Goal: Task Accomplishment & Management: Manage account settings

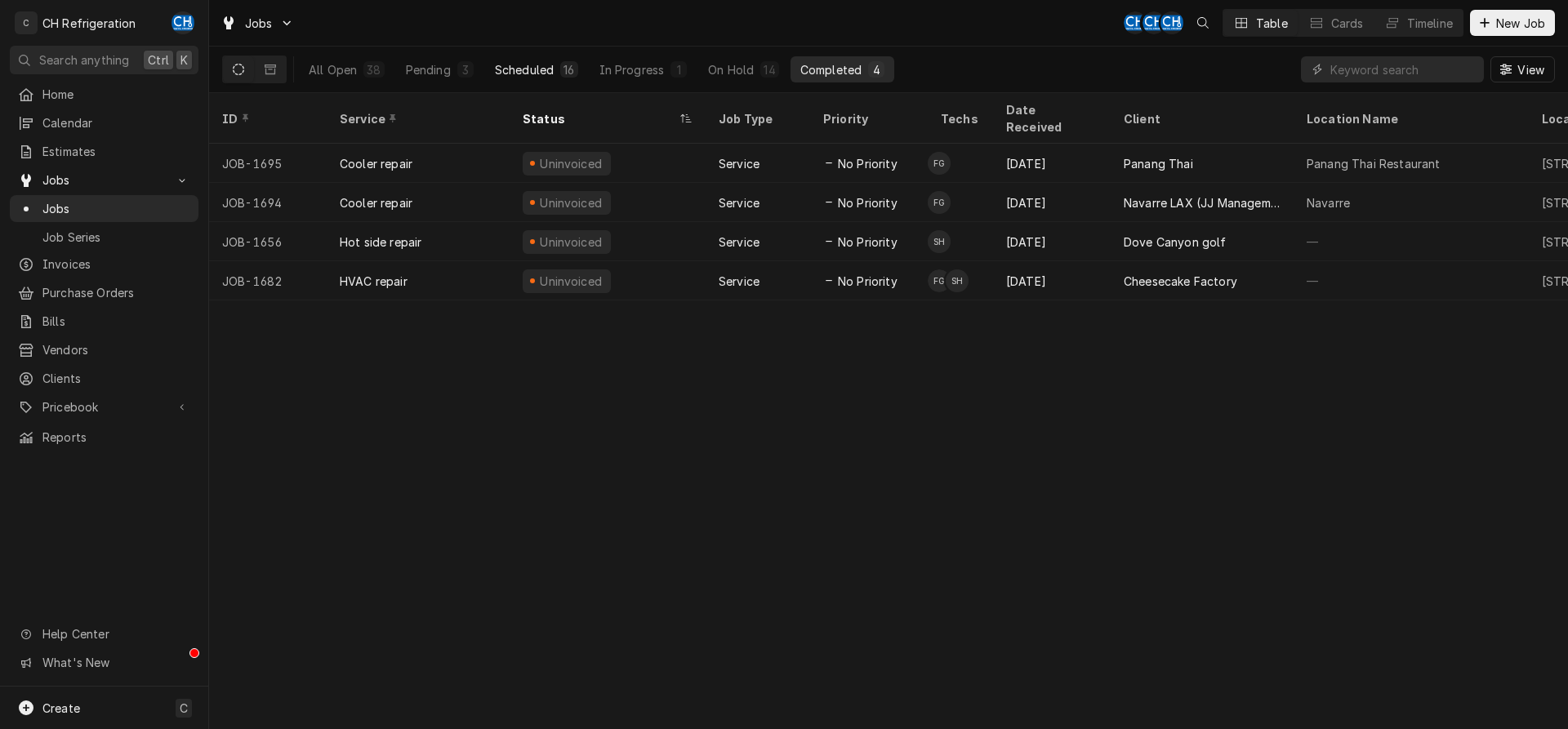
click at [524, 60] on button "Scheduled 16" at bounding box center [536, 70] width 103 height 26
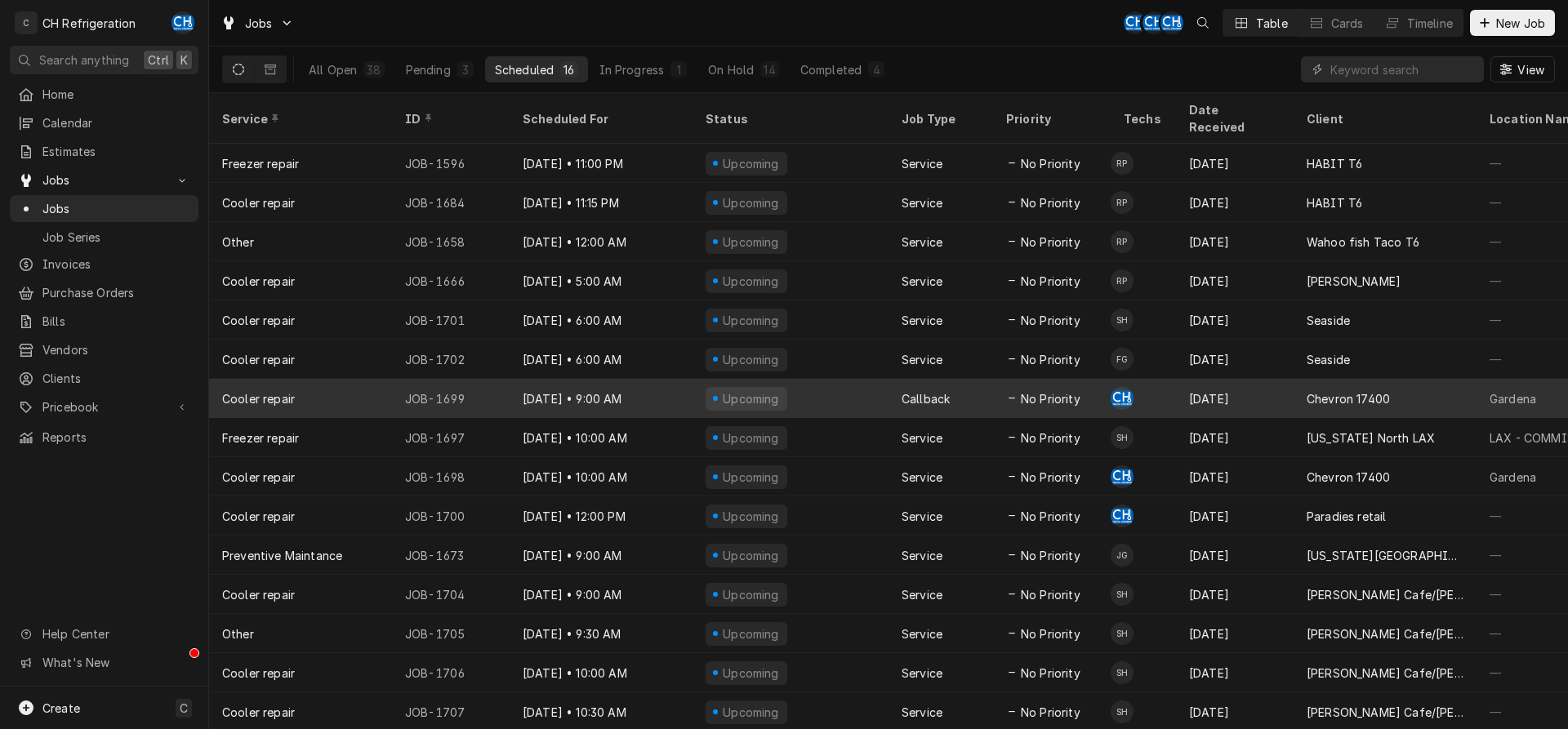
click at [1017, 392] on div "Dynamic Content Wrapper" at bounding box center [1011, 397] width 11 height 11
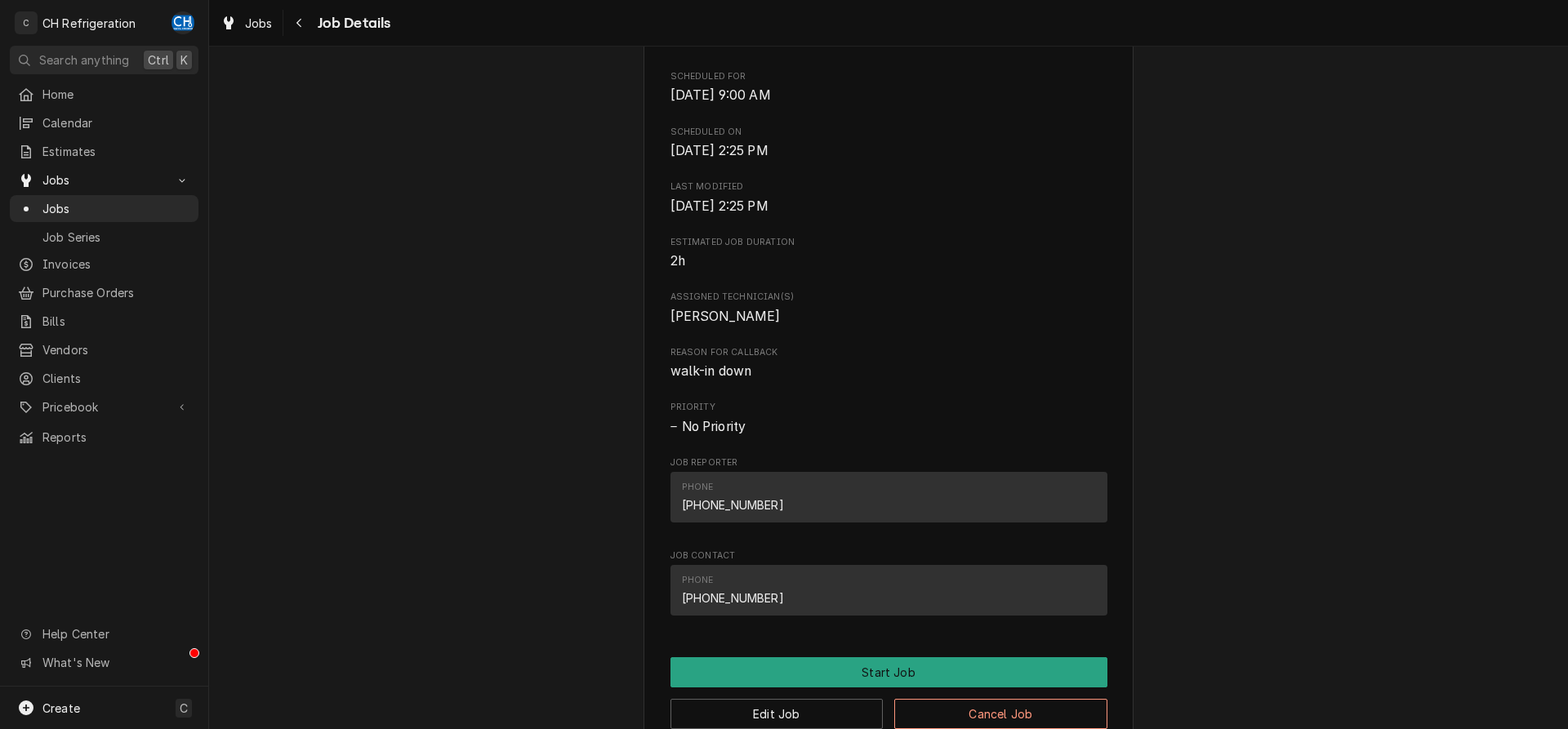
scroll to position [451, 0]
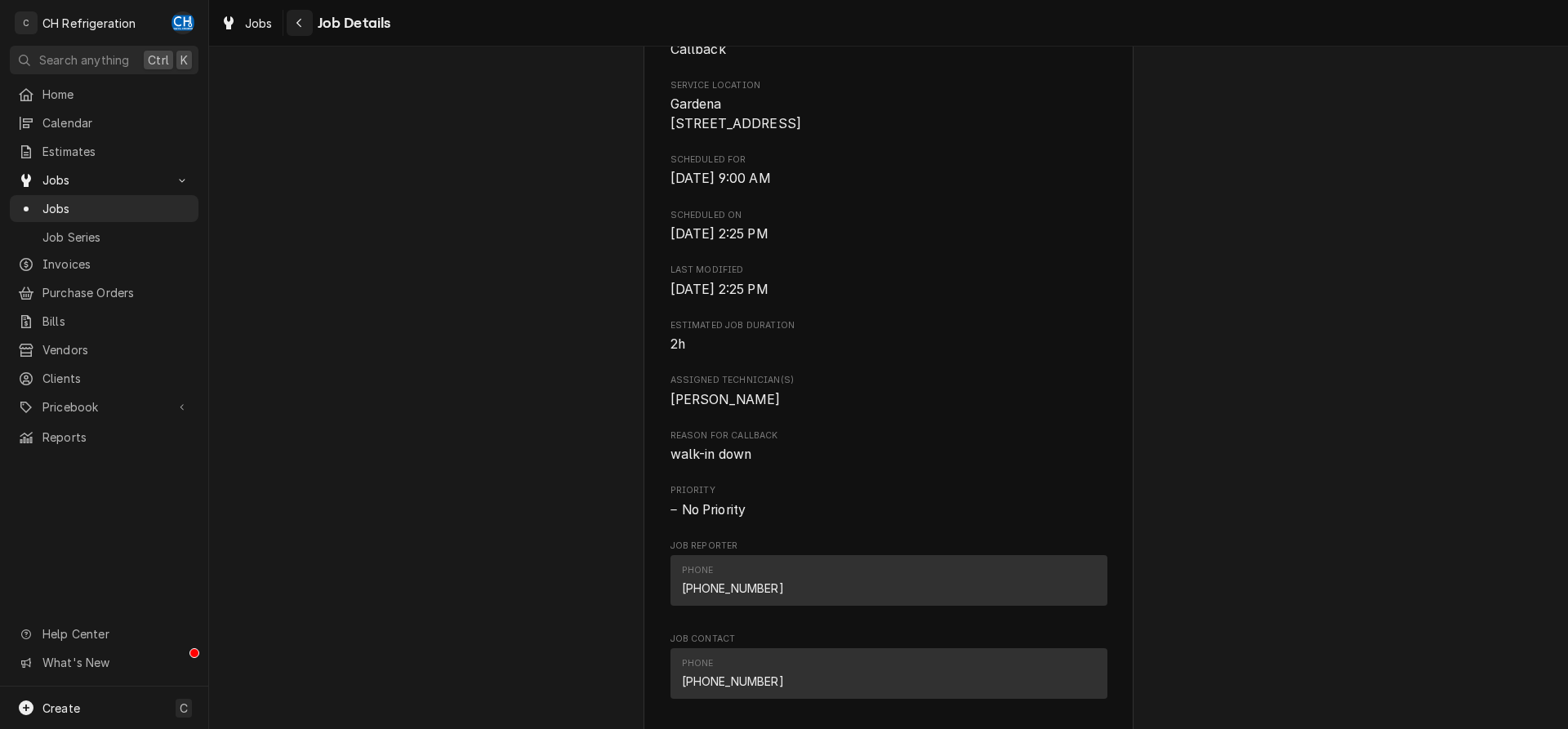
click at [303, 25] on div "Navigate back" at bounding box center [300, 23] width 16 height 16
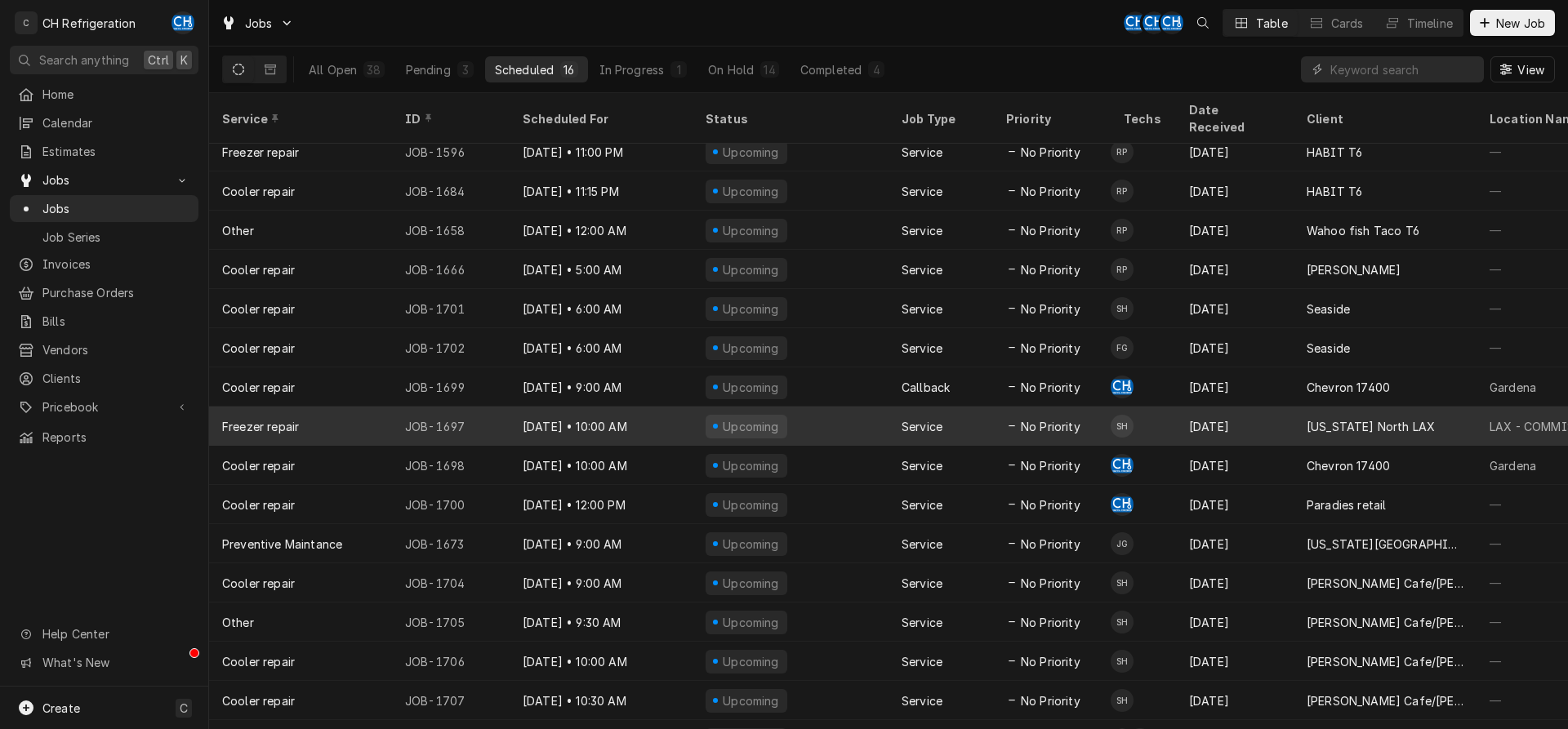
scroll to position [20, 0]
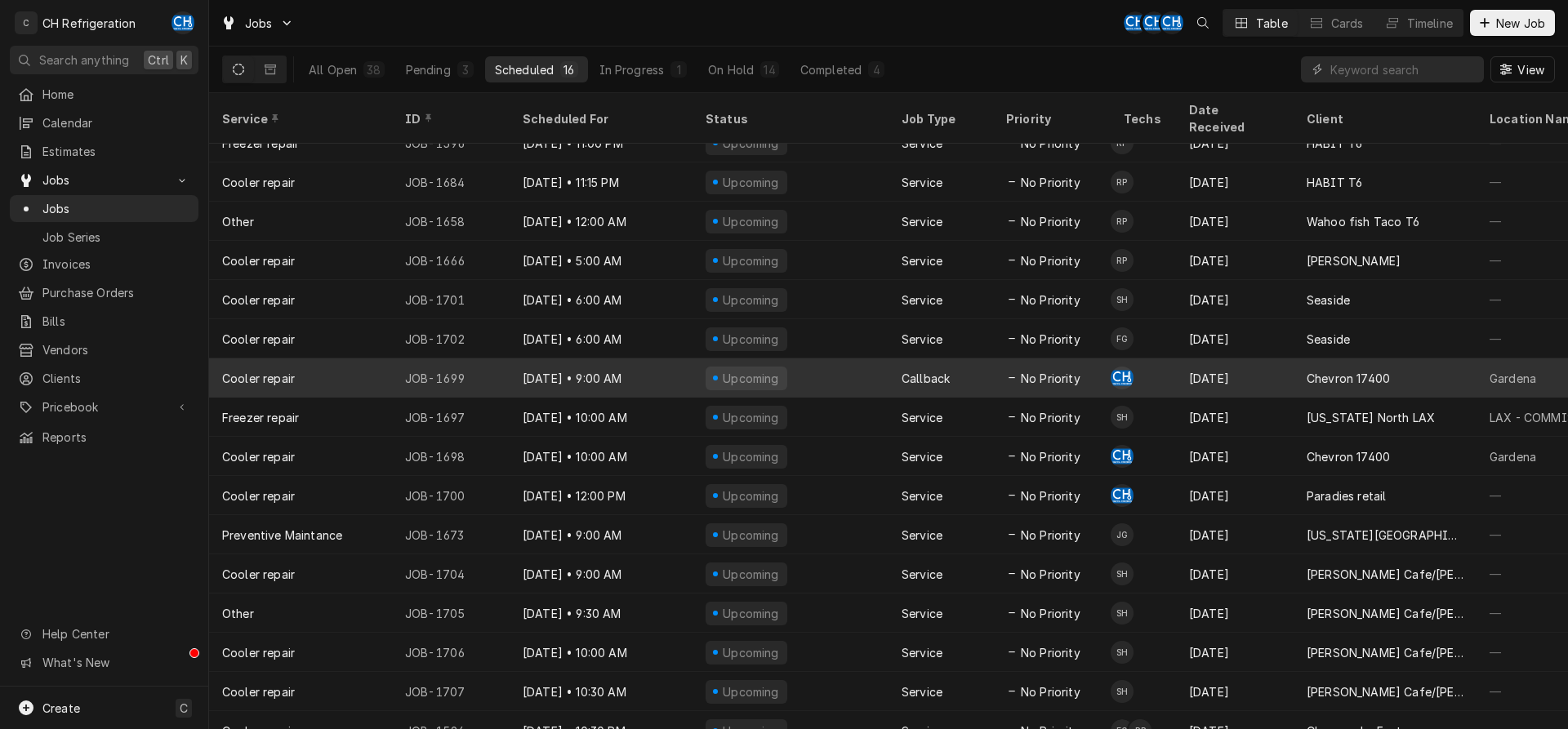
click at [1195, 364] on div "[DATE]" at bounding box center [1235, 377] width 118 height 39
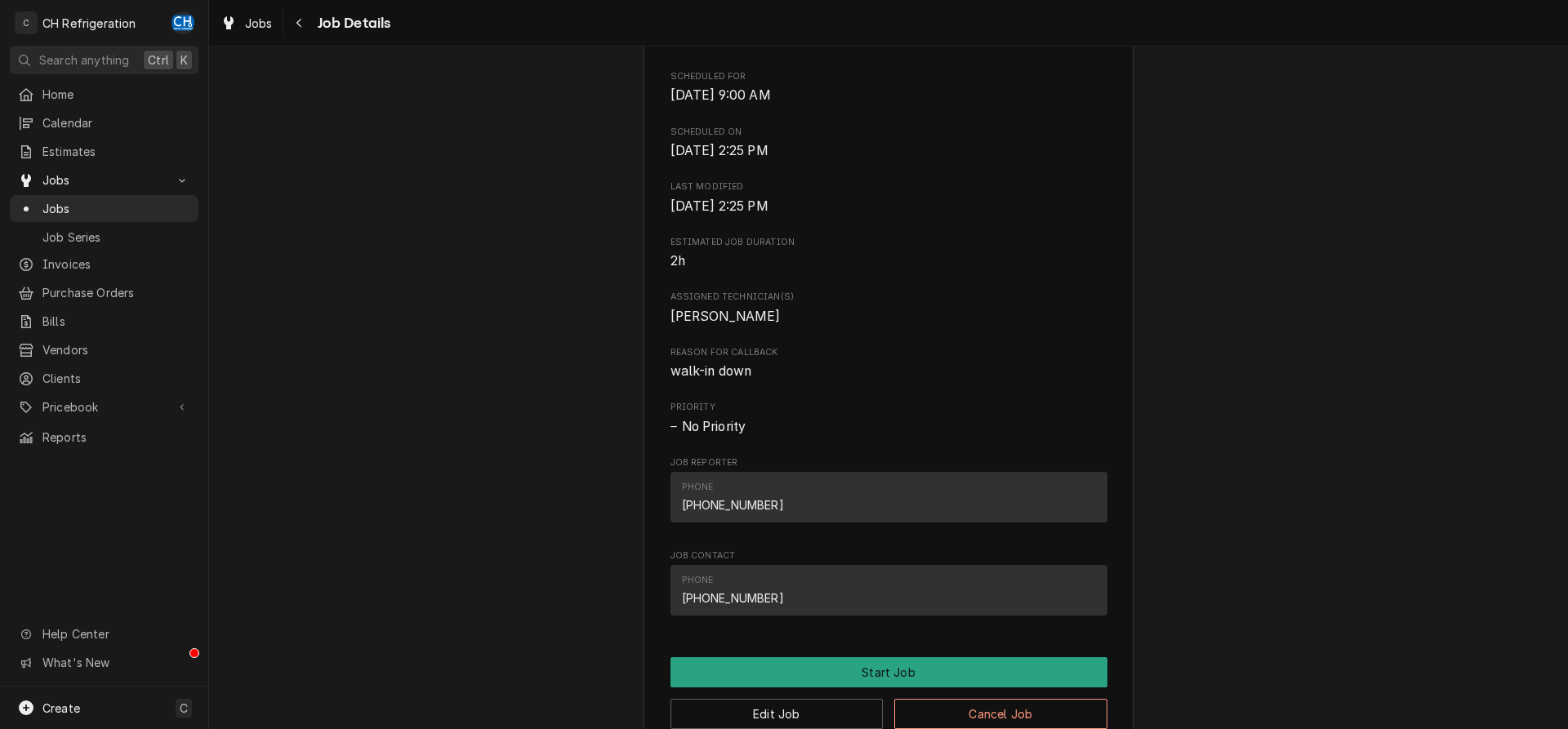
scroll to position [868, 0]
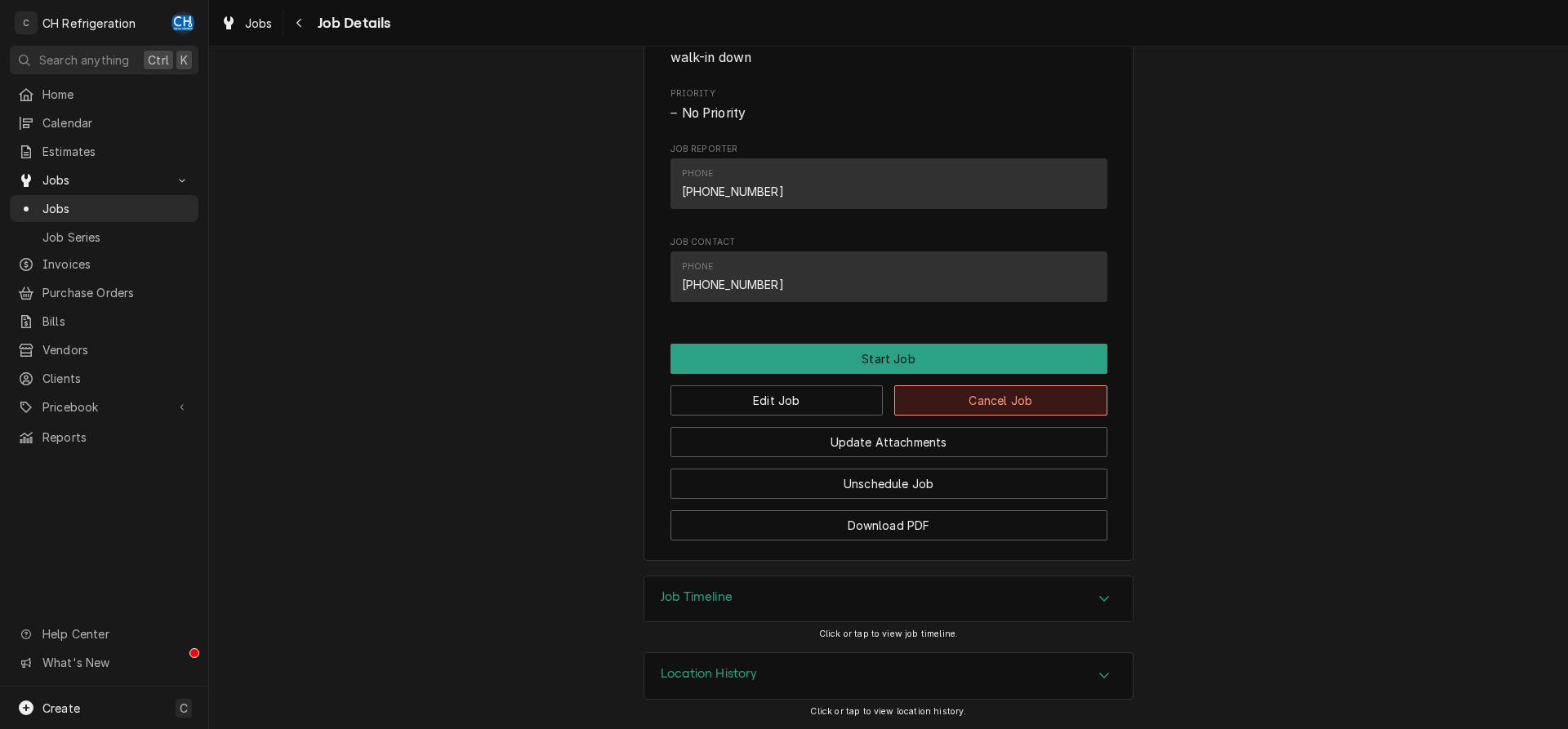
click at [998, 401] on button "Cancel Job" at bounding box center [1001, 400] width 213 height 30
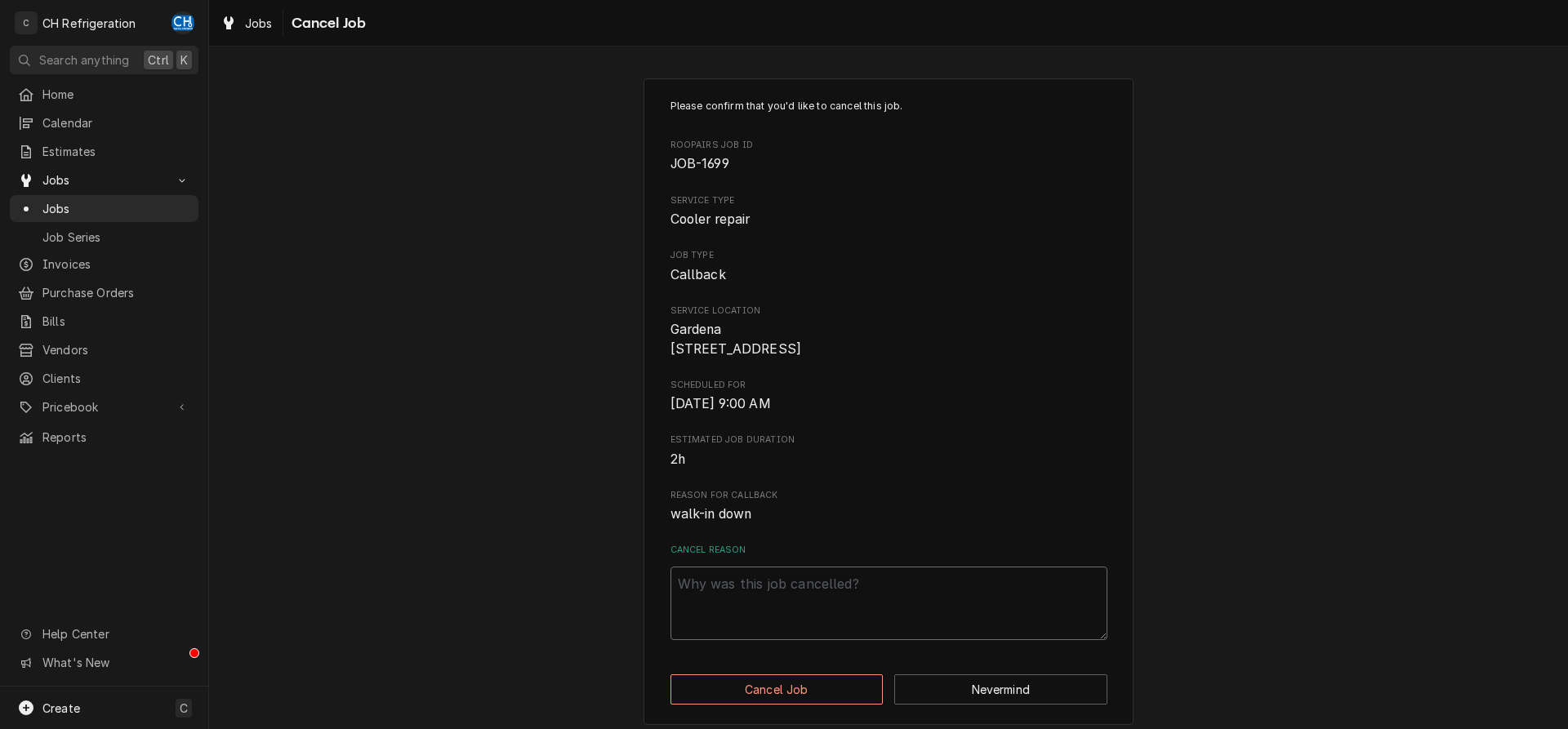
click at [874, 614] on textarea "Cancel Reason" at bounding box center [889, 604] width 437 height 74
type textarea "z"
type textarea "x"
type textarea "zs"
type textarea "x"
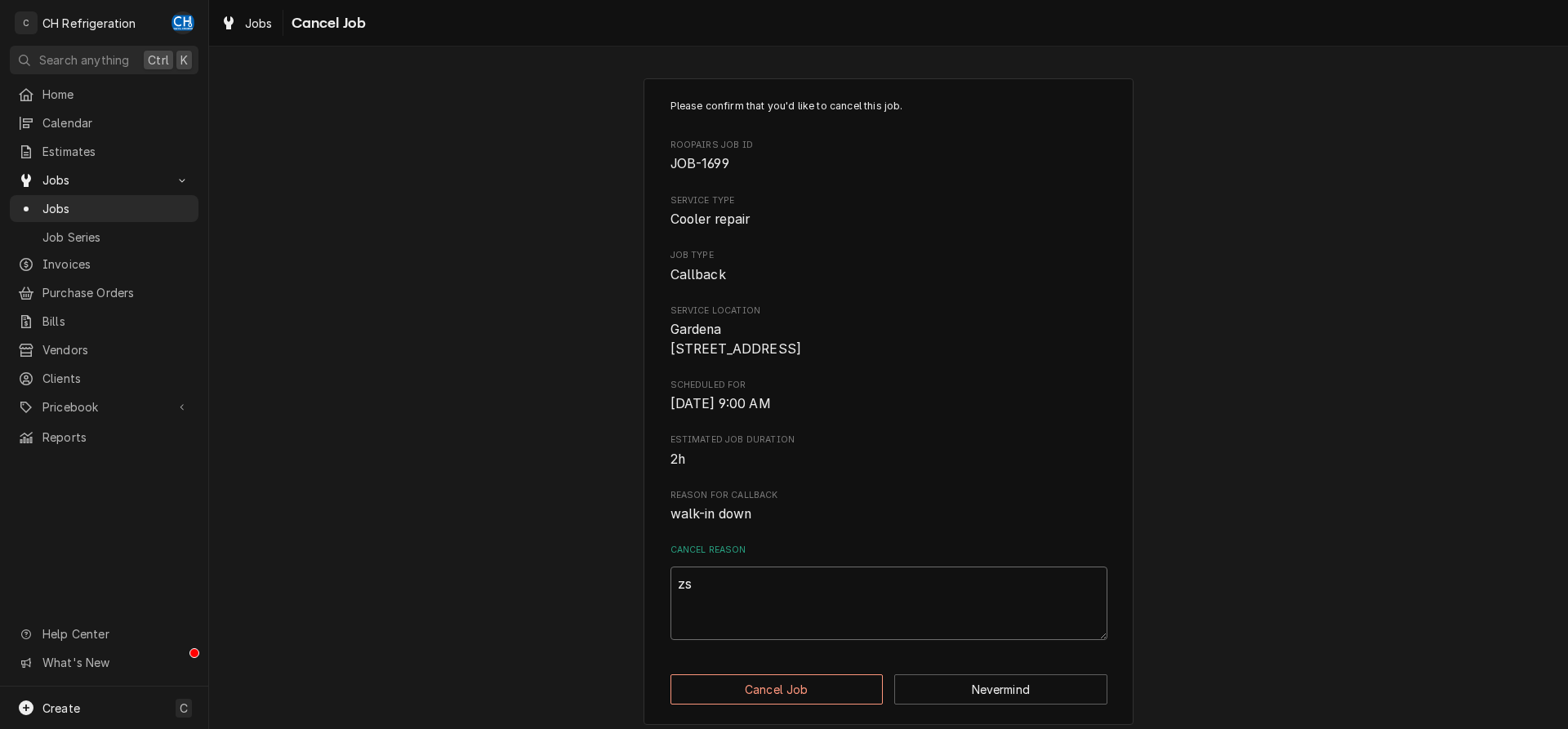
type textarea "zsr"
type textarea "x"
type textarea "zsrg"
type textarea "x"
type textarea "zsrgf"
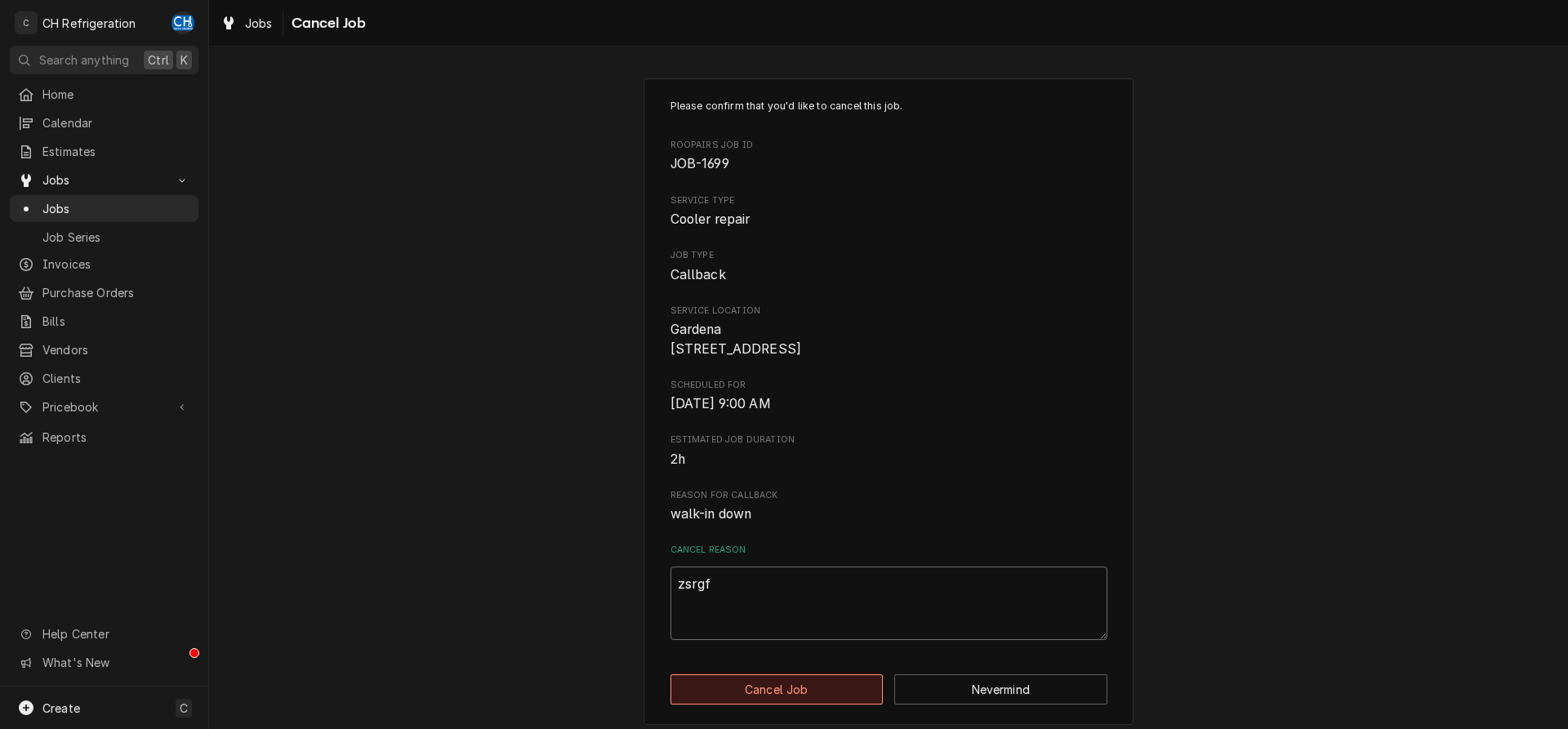
type textarea "x"
type textarea "zsrgfs"
type textarea "x"
type textarea "zsrgfsr"
click at [800, 692] on div "Please confirm that you'd like to cancel this job. Roopairs Job ID JOB-1699 Ser…" at bounding box center [889, 402] width 490 height 647
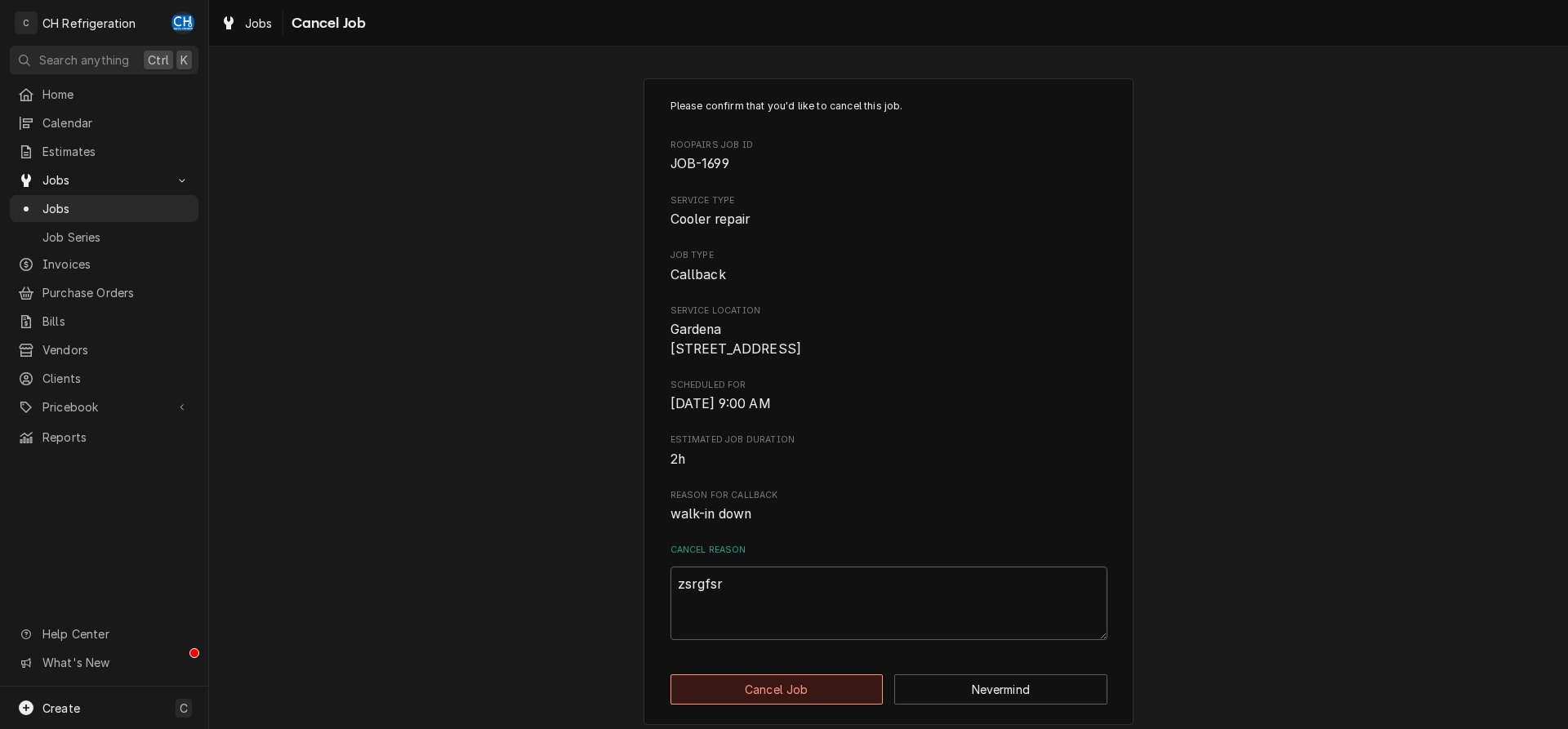
click at [804, 699] on button "Cancel Job" at bounding box center [777, 689] width 213 height 30
type textarea "x"
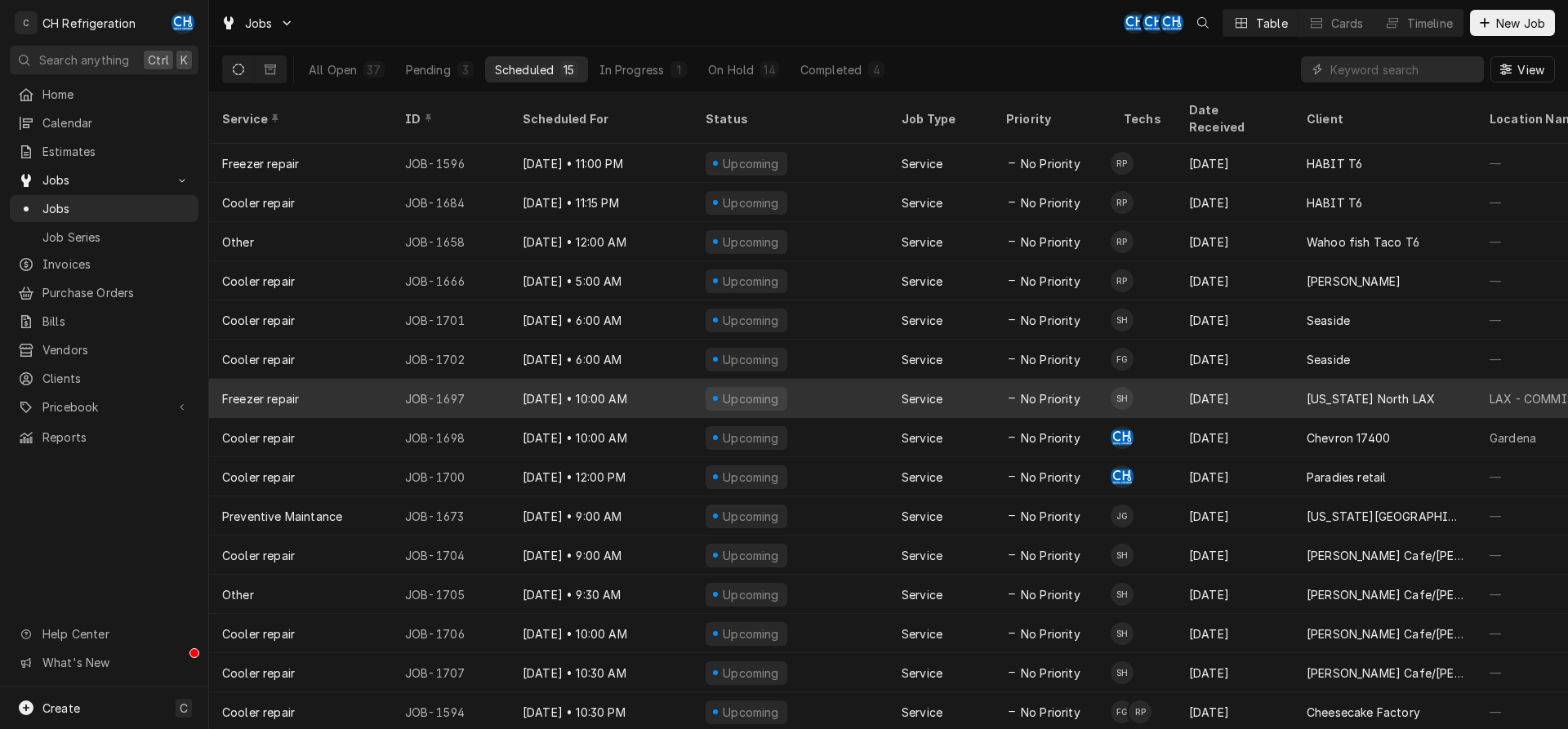
click at [1174, 378] on td "SH" at bounding box center [1144, 397] width 66 height 39
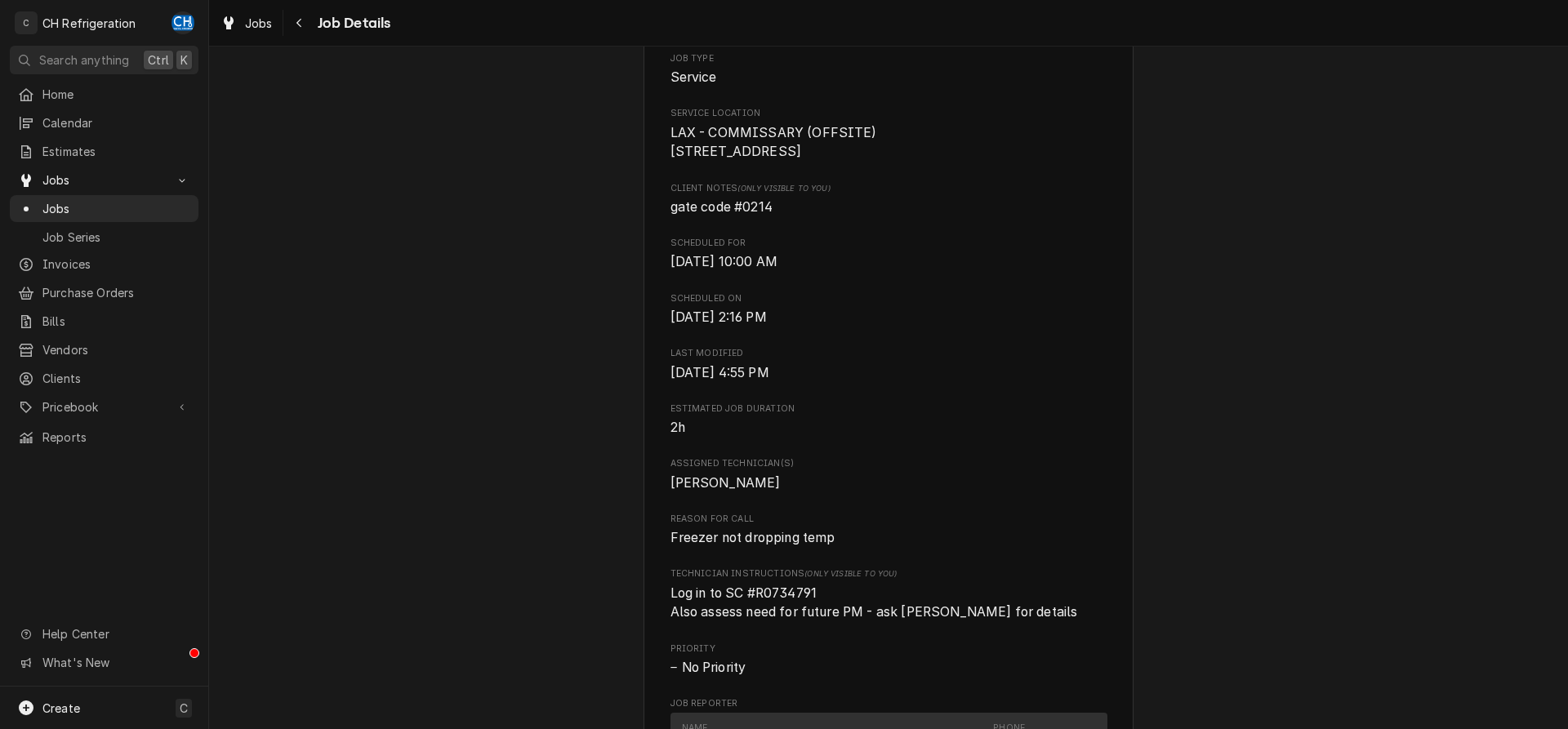
scroll to position [750, 0]
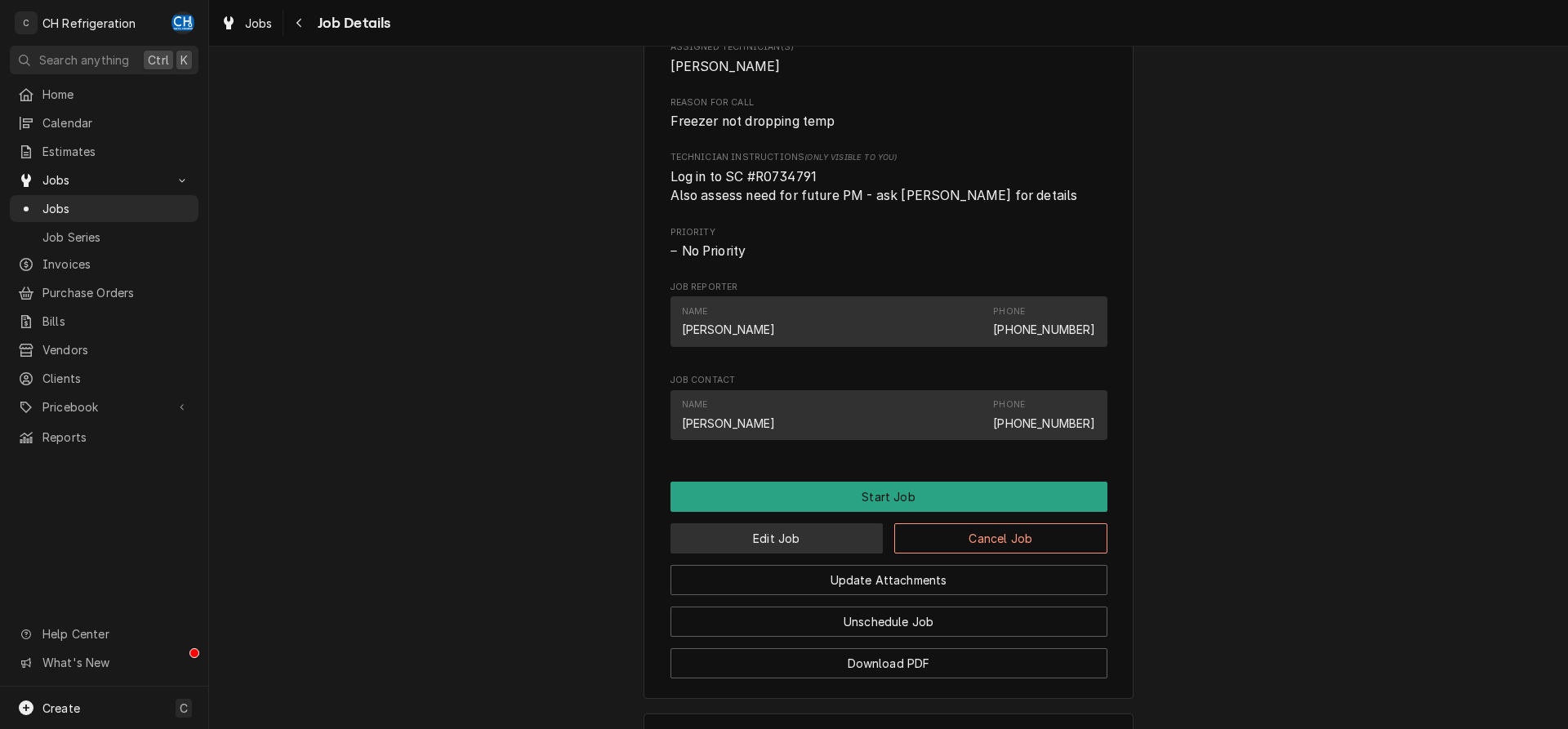
click at [773, 551] on button "Edit Job" at bounding box center [777, 539] width 213 height 30
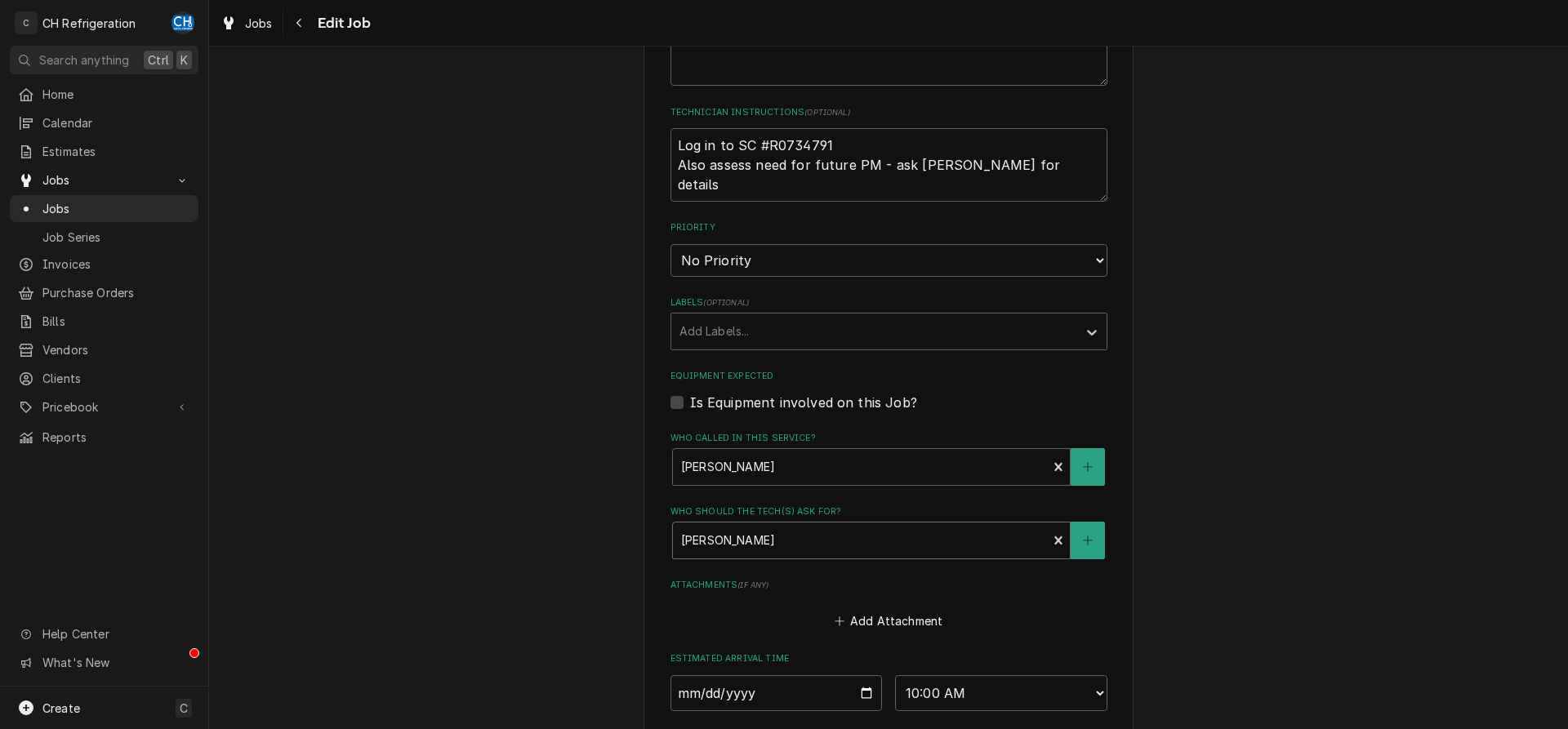
scroll to position [1031, 0]
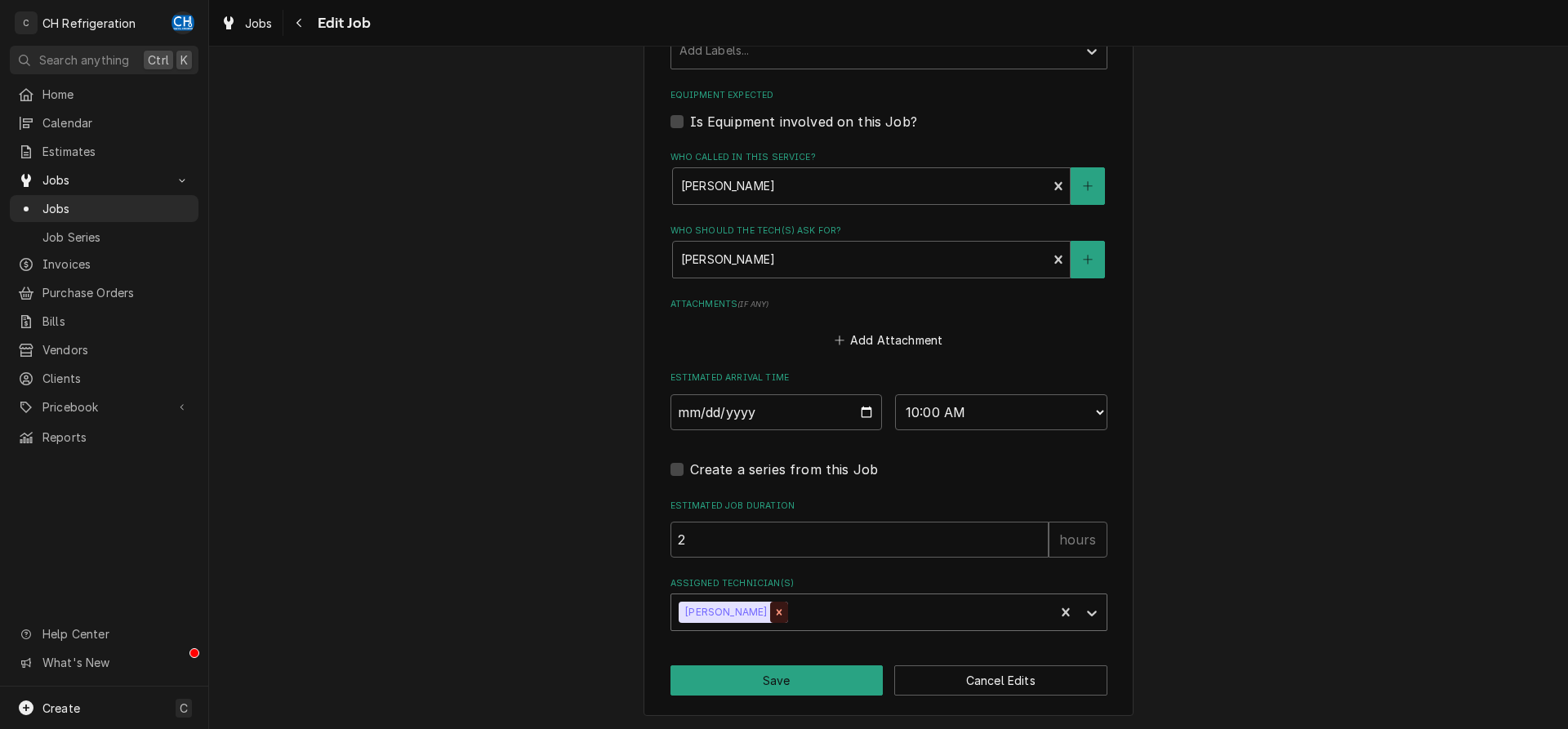
click at [773, 608] on icon "Remove Steven Hiraga" at bounding box center [778, 611] width 11 height 11
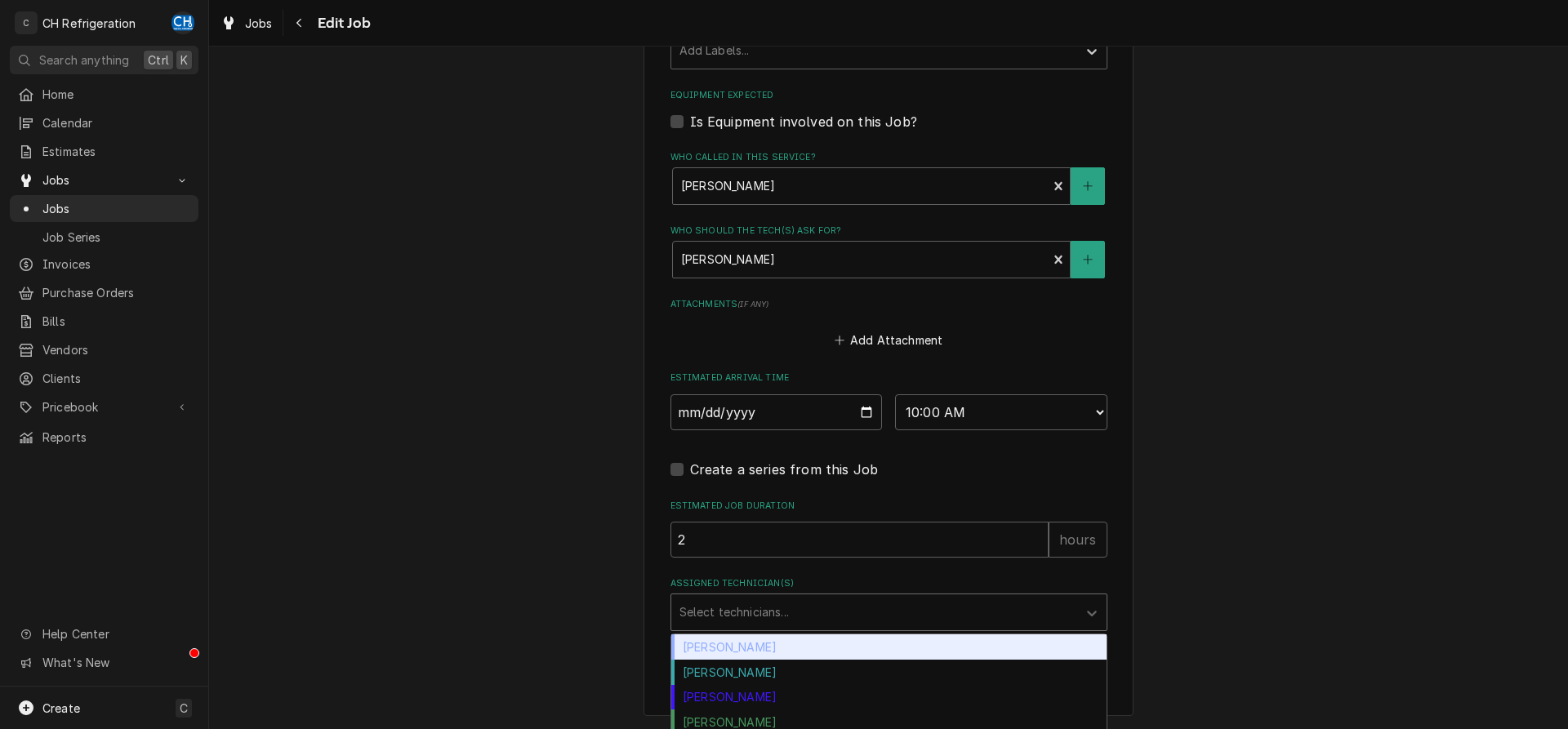
click at [769, 608] on div "Assigned Technician(s)" at bounding box center [874, 612] width 390 height 30
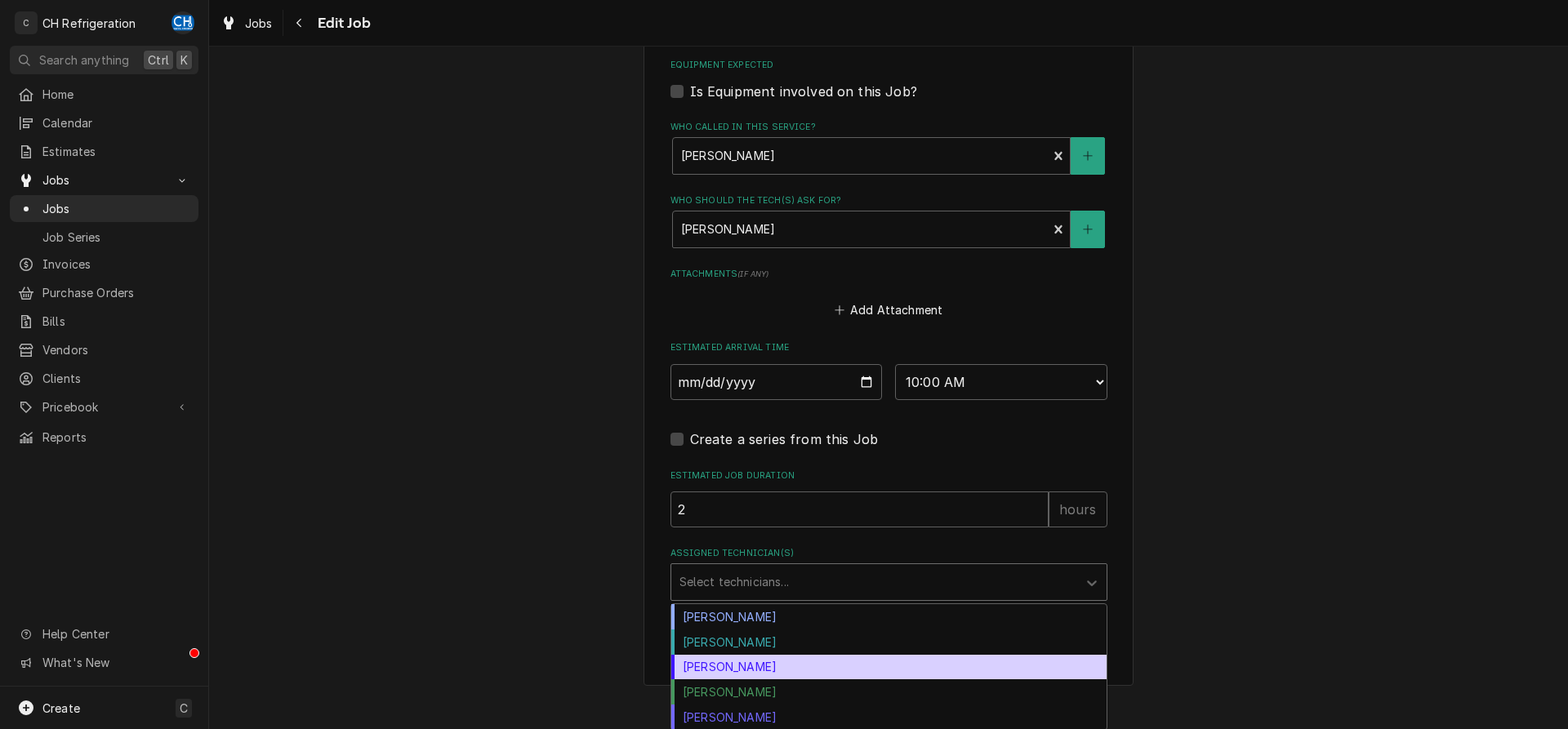
click at [757, 655] on div "[PERSON_NAME]" at bounding box center [889, 667] width 435 height 25
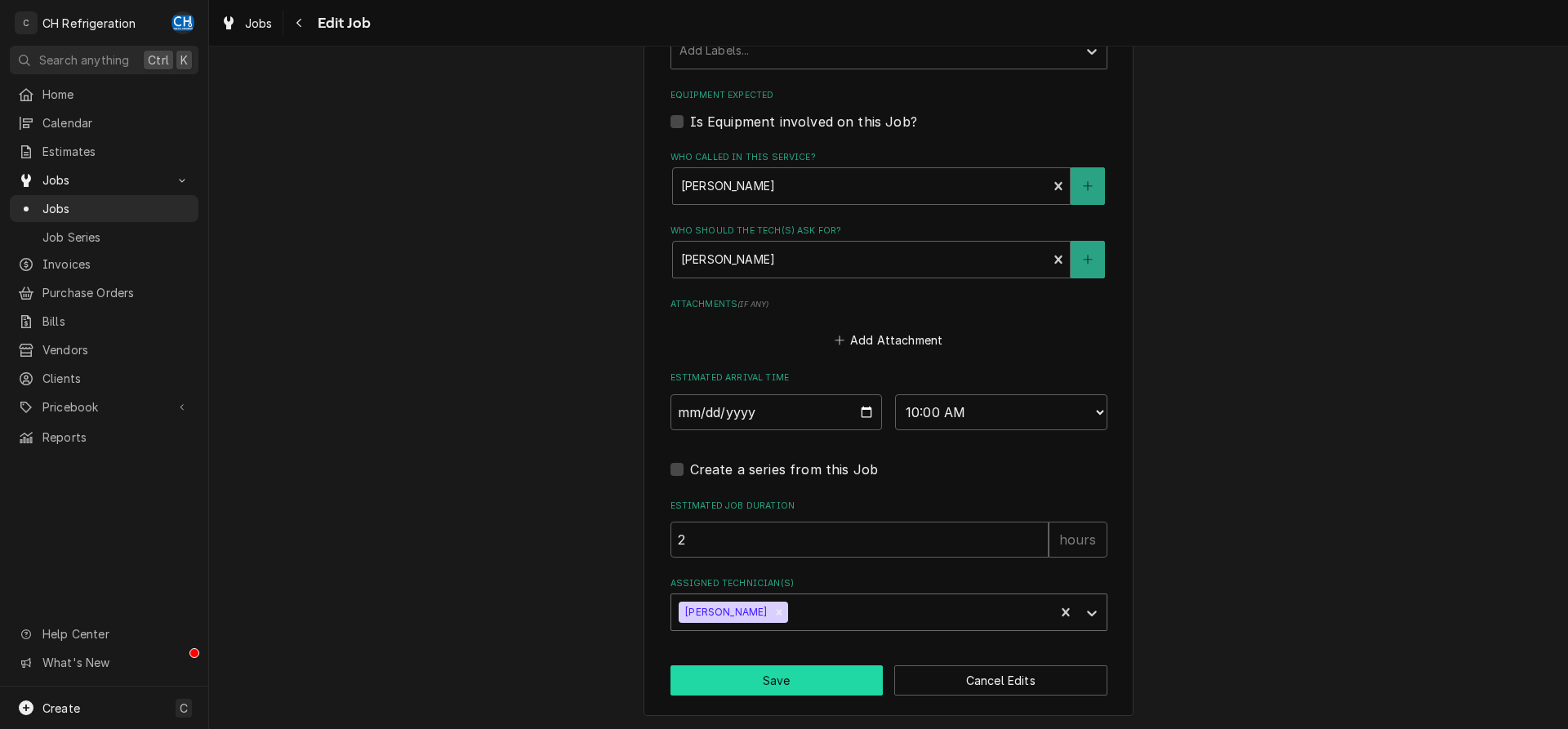
click at [755, 669] on button "Save" at bounding box center [777, 680] width 213 height 30
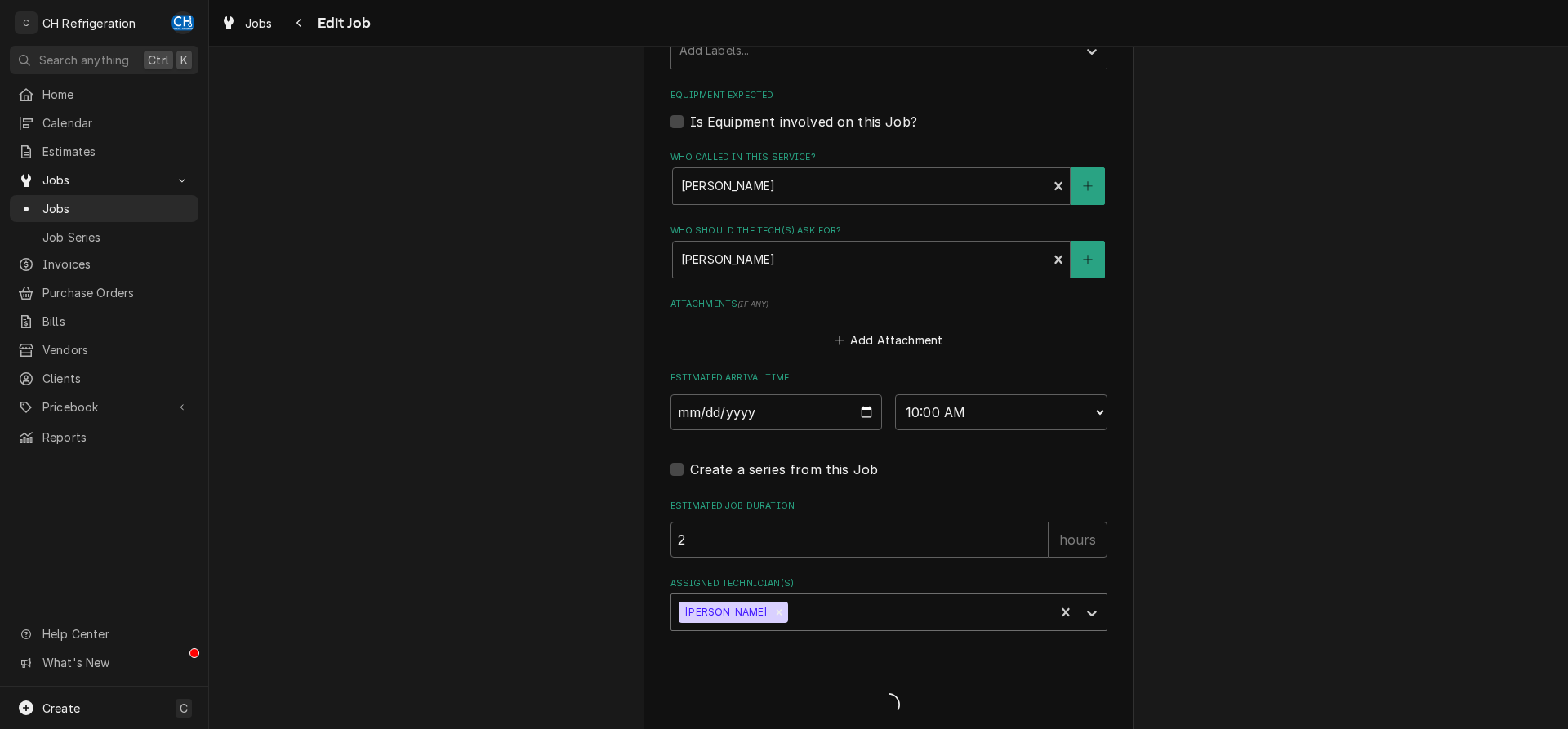
type textarea "x"
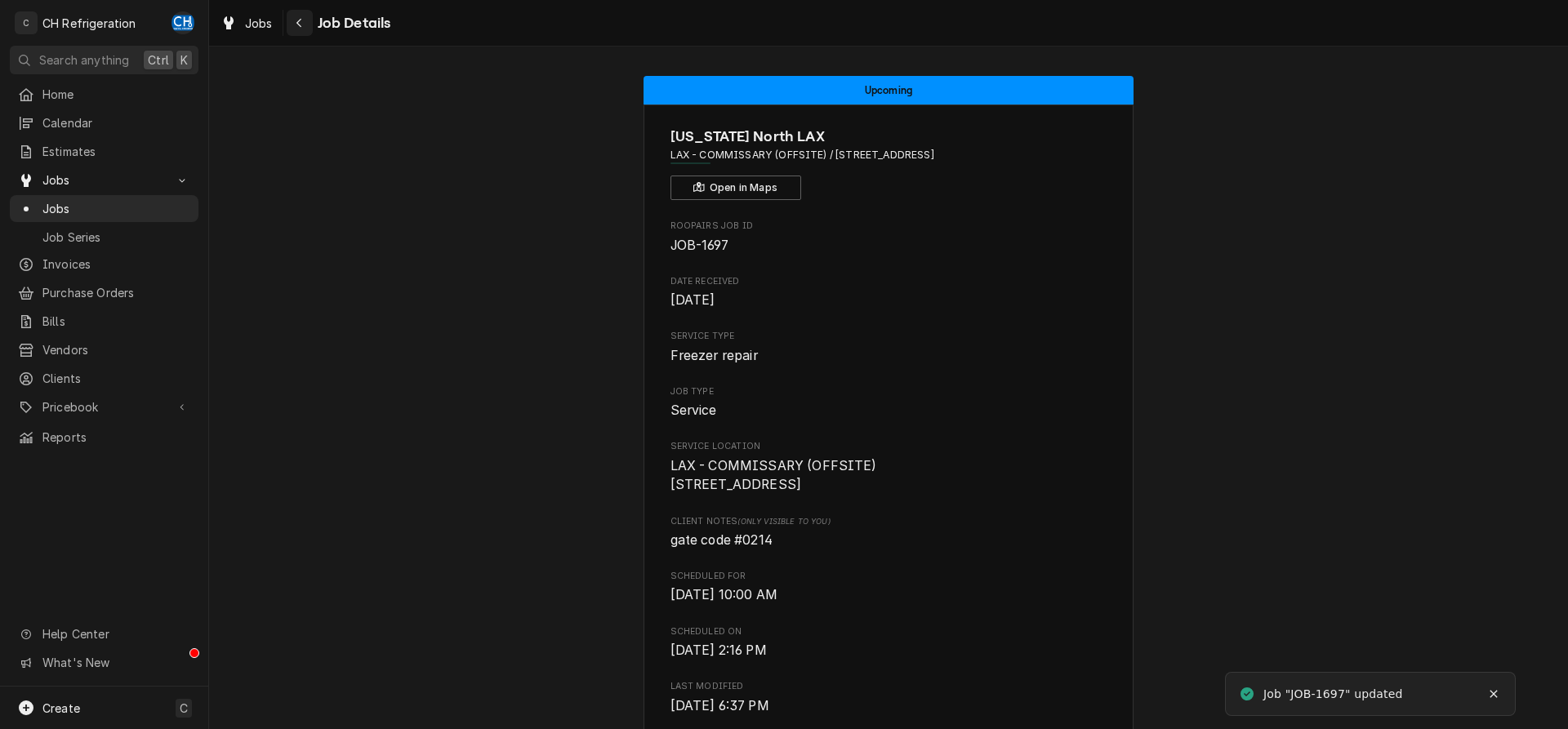
click at [297, 17] on icon "Navigate back" at bounding box center [299, 22] width 7 height 11
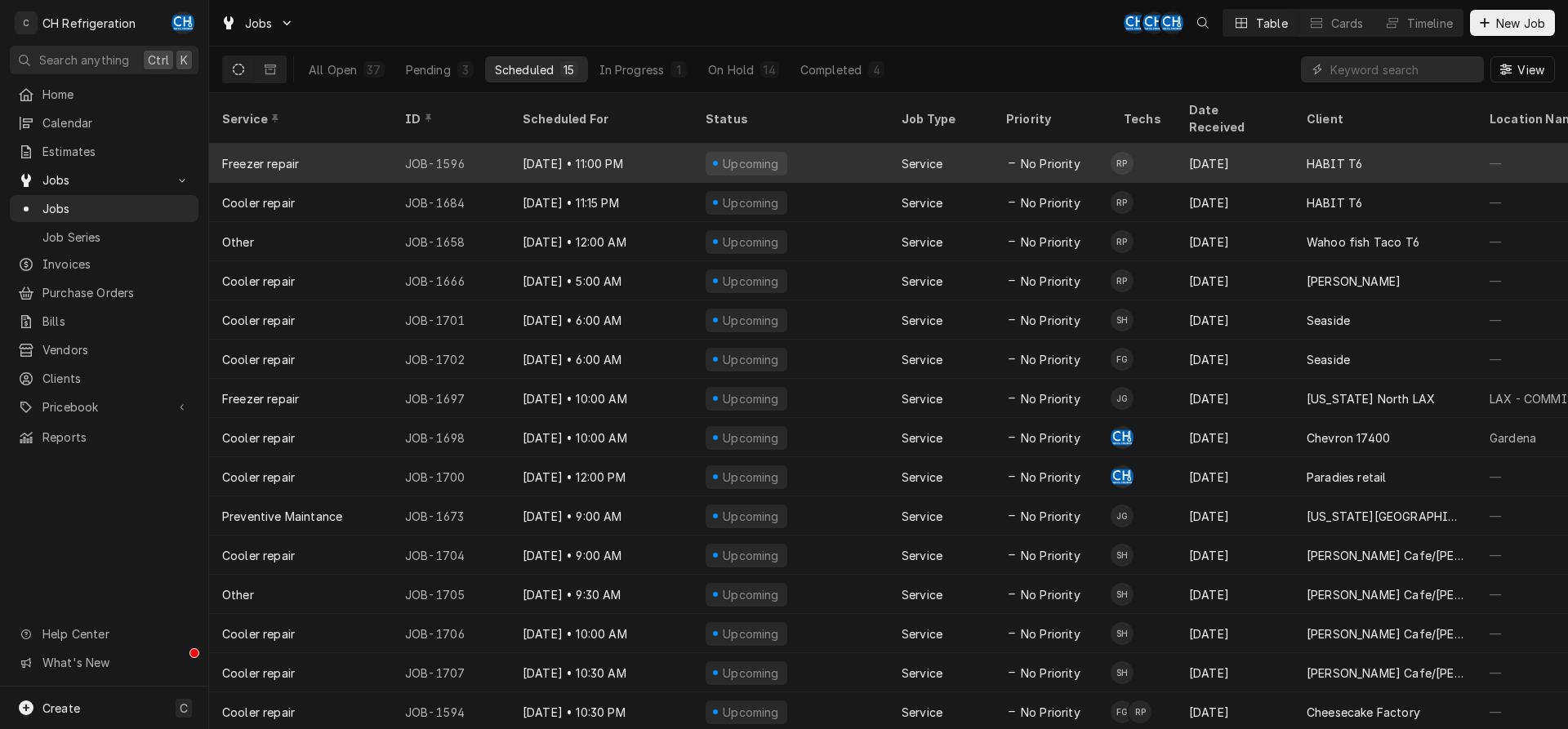
click at [647, 143] on div "Aug 11 • 11:00 PM" at bounding box center [602, 162] width 183 height 39
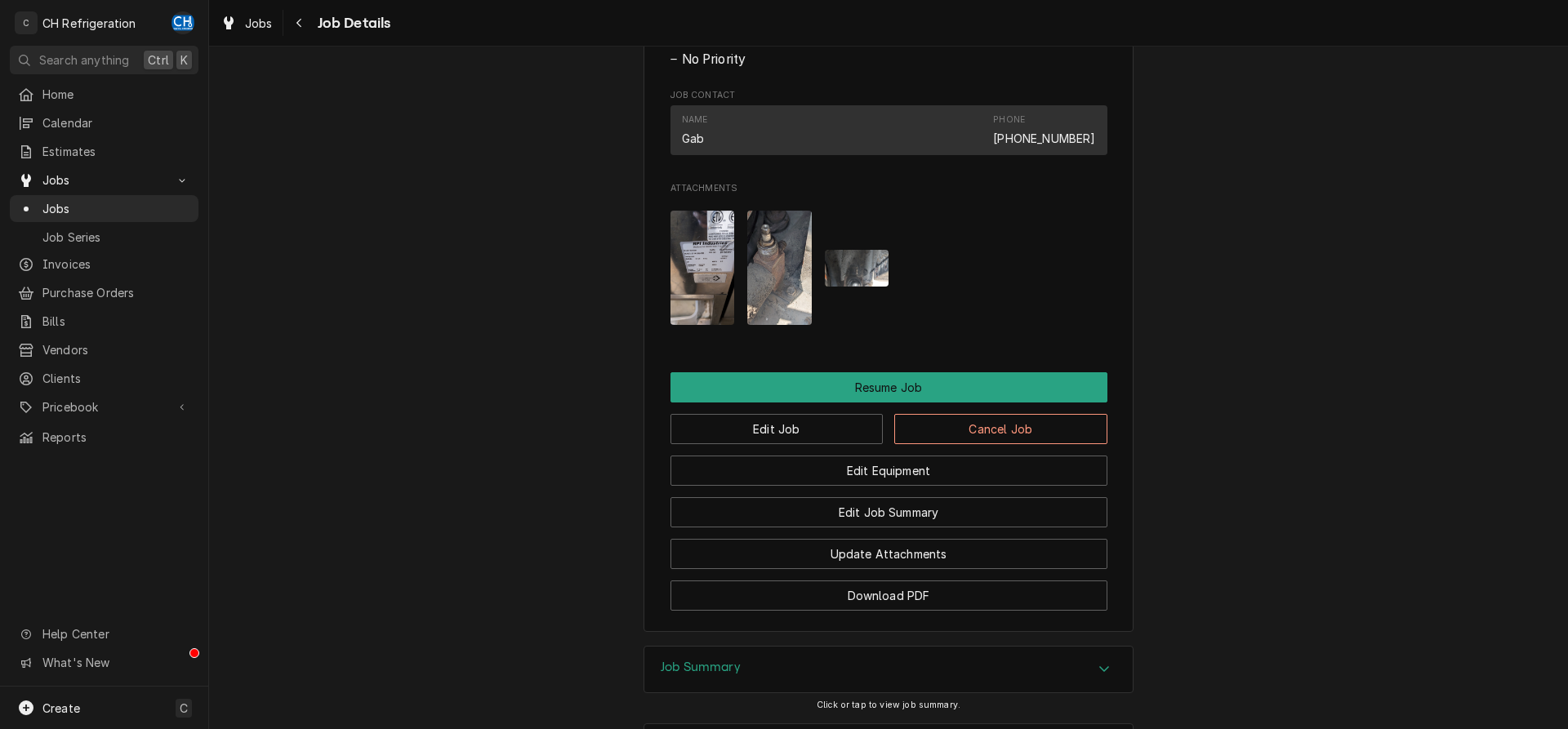
scroll to position [1417, 0]
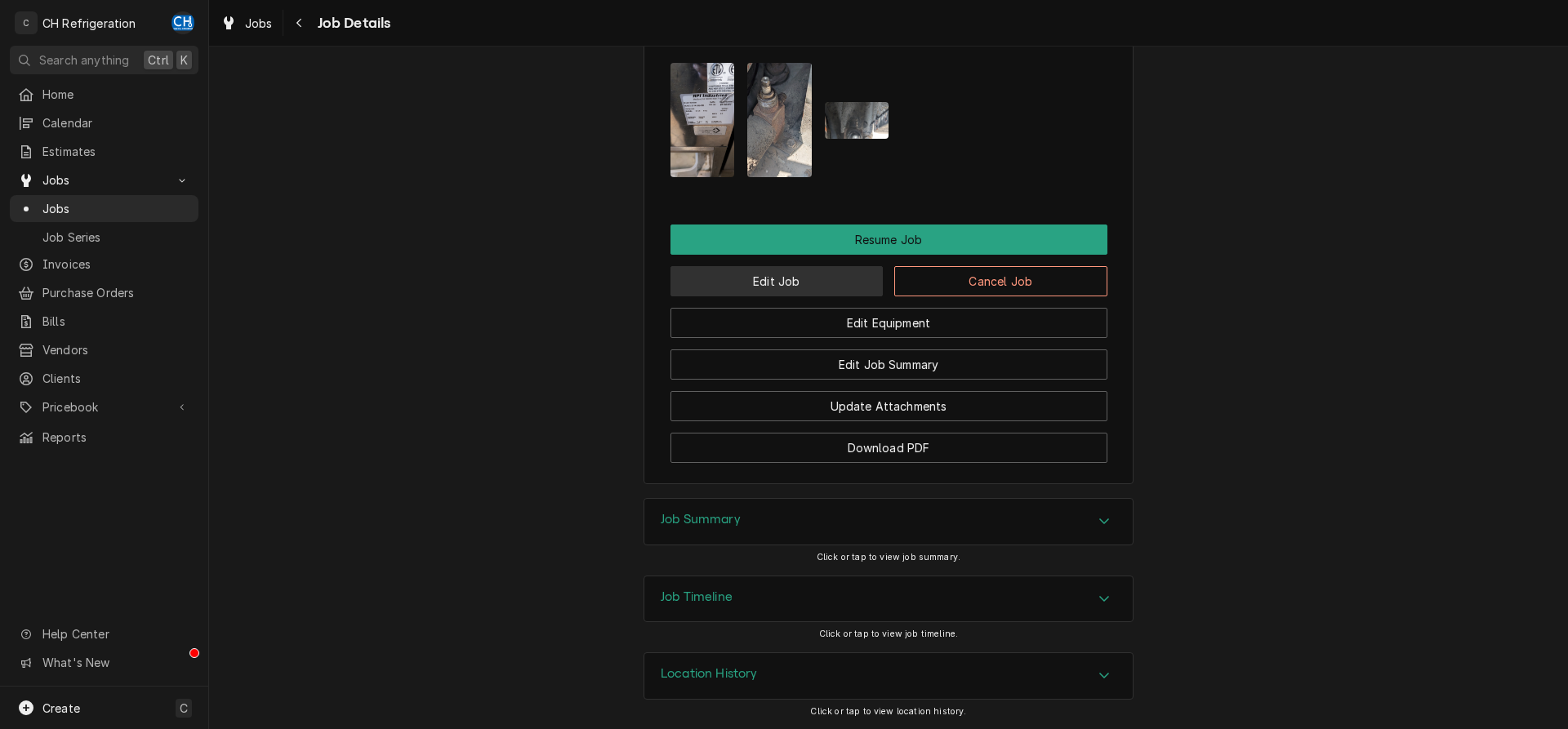
click at [787, 288] on button "Edit Job" at bounding box center [777, 281] width 213 height 30
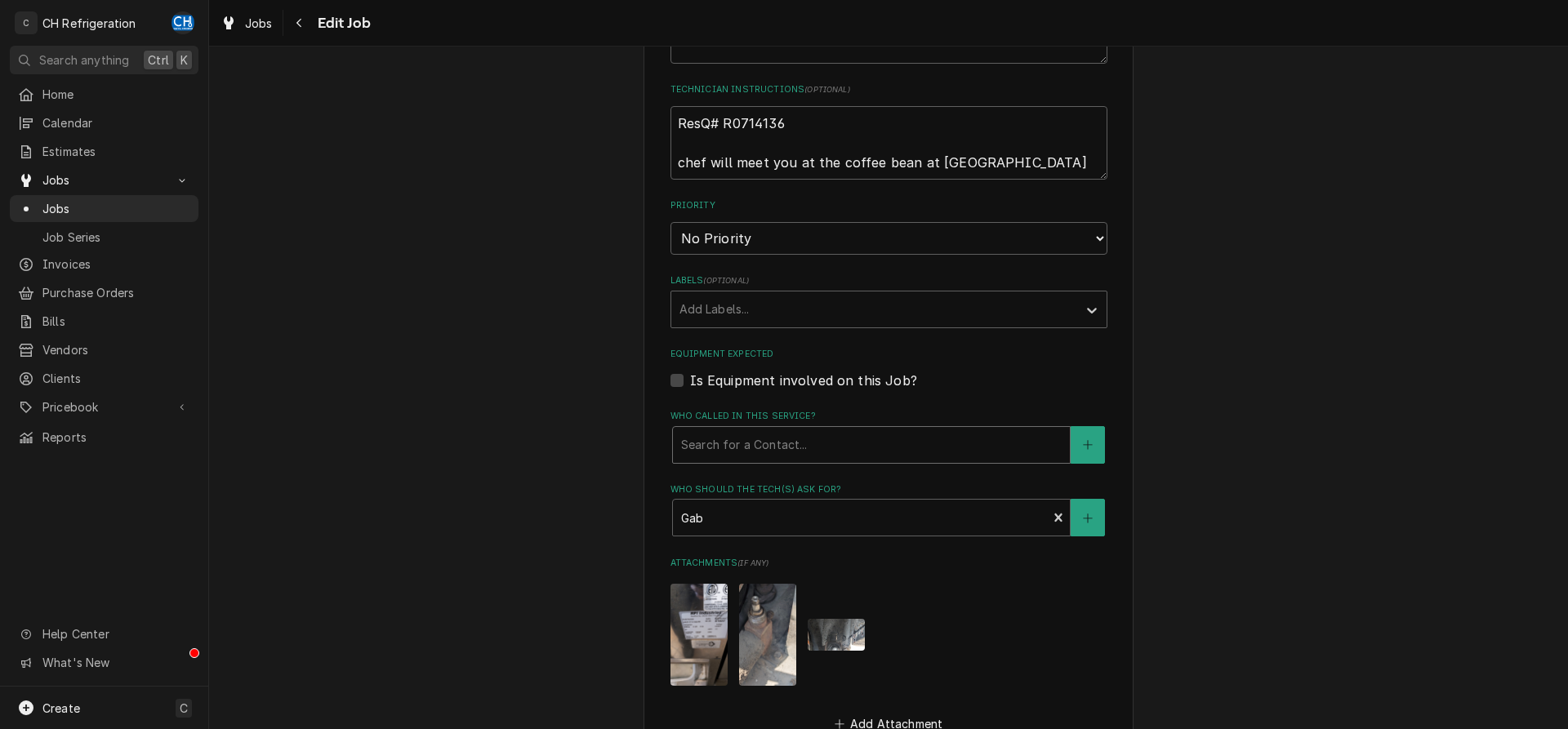
scroll to position [637, 0]
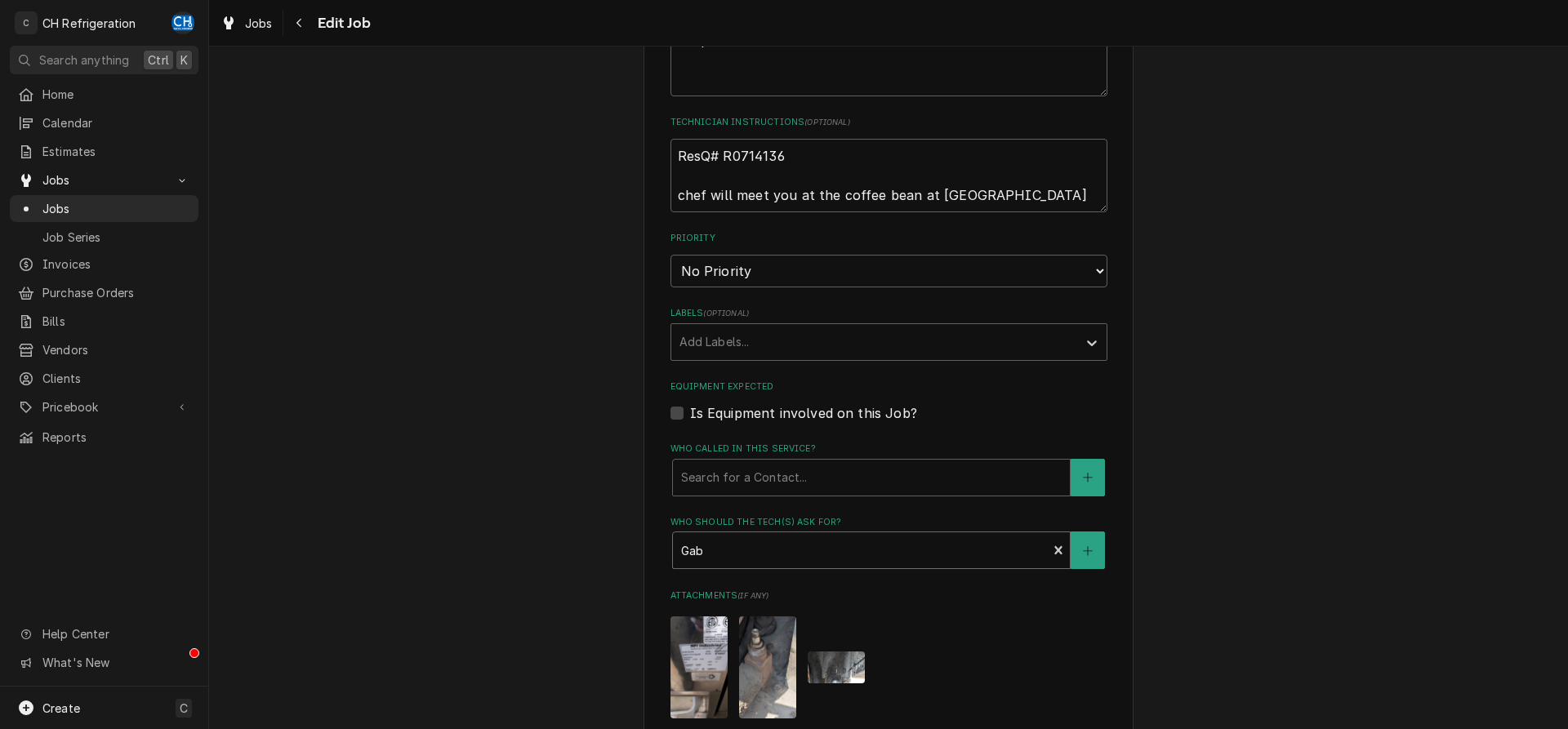
click at [946, 542] on div "Who should the tech(s) ask for?" at bounding box center [861, 551] width 359 height 30
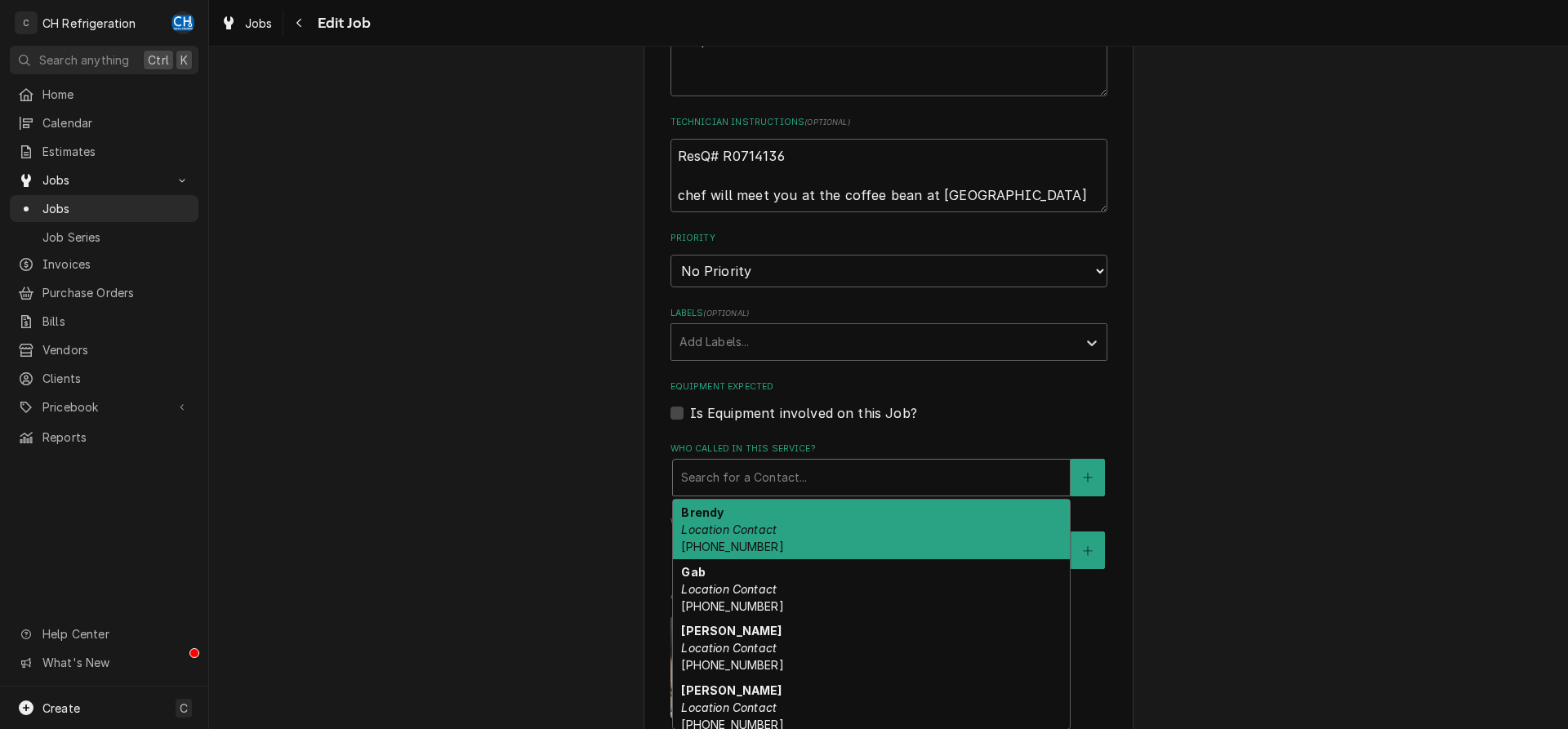
click at [954, 480] on div "Who called in this service?" at bounding box center [872, 478] width 381 height 30
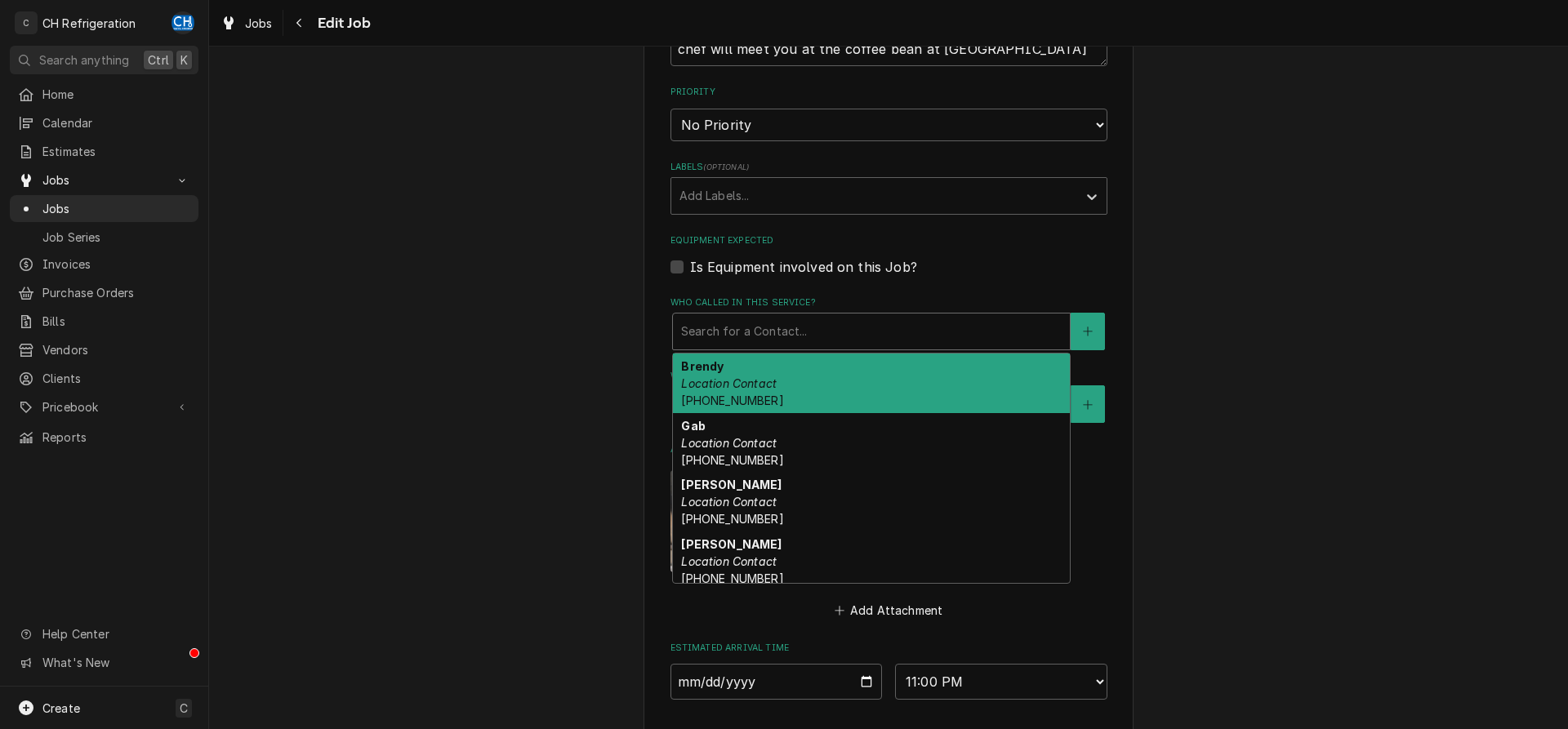
scroll to position [804, 0]
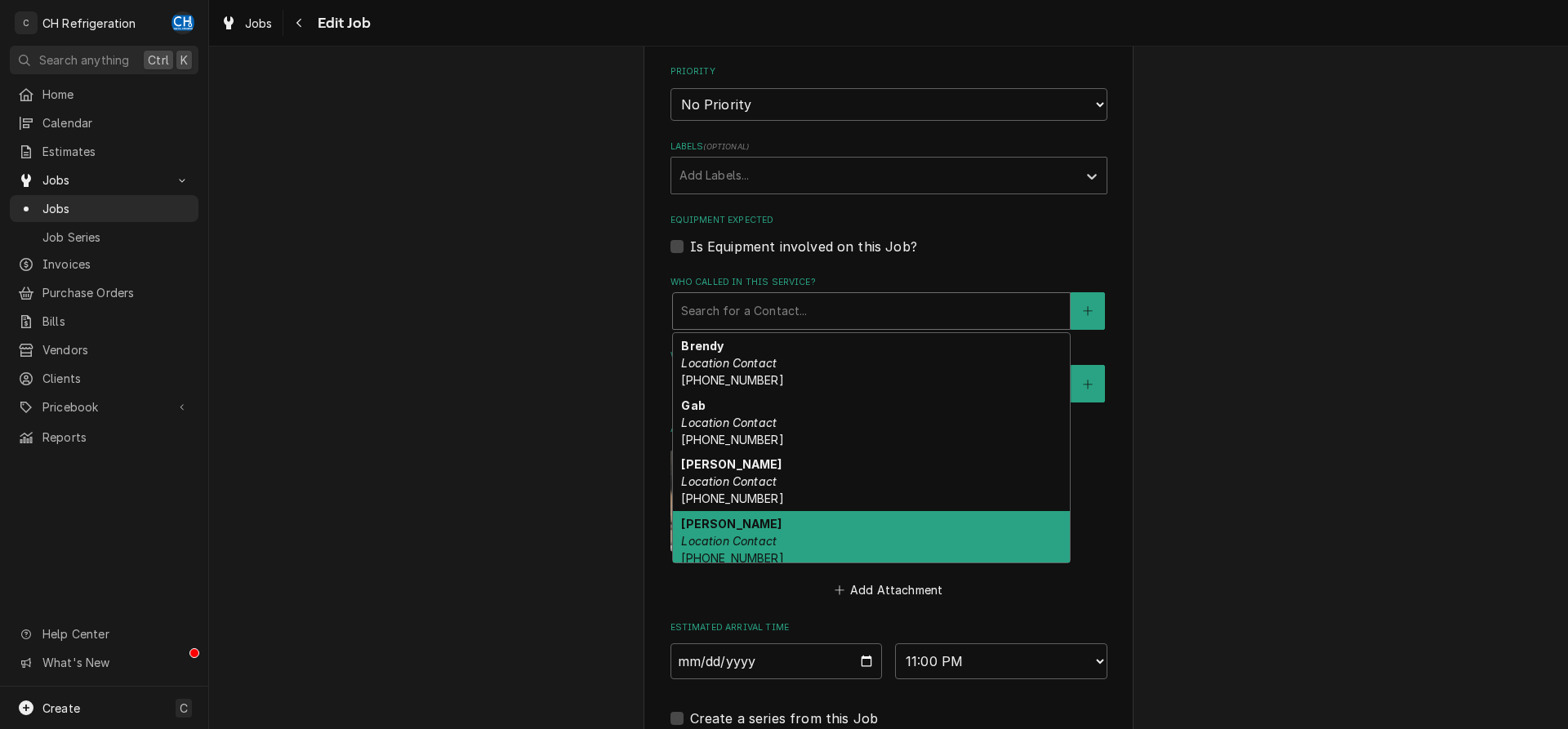
click at [968, 542] on div "Stephen Perkins Location Contact (310) 910-4279" at bounding box center [872, 541] width 396 height 60
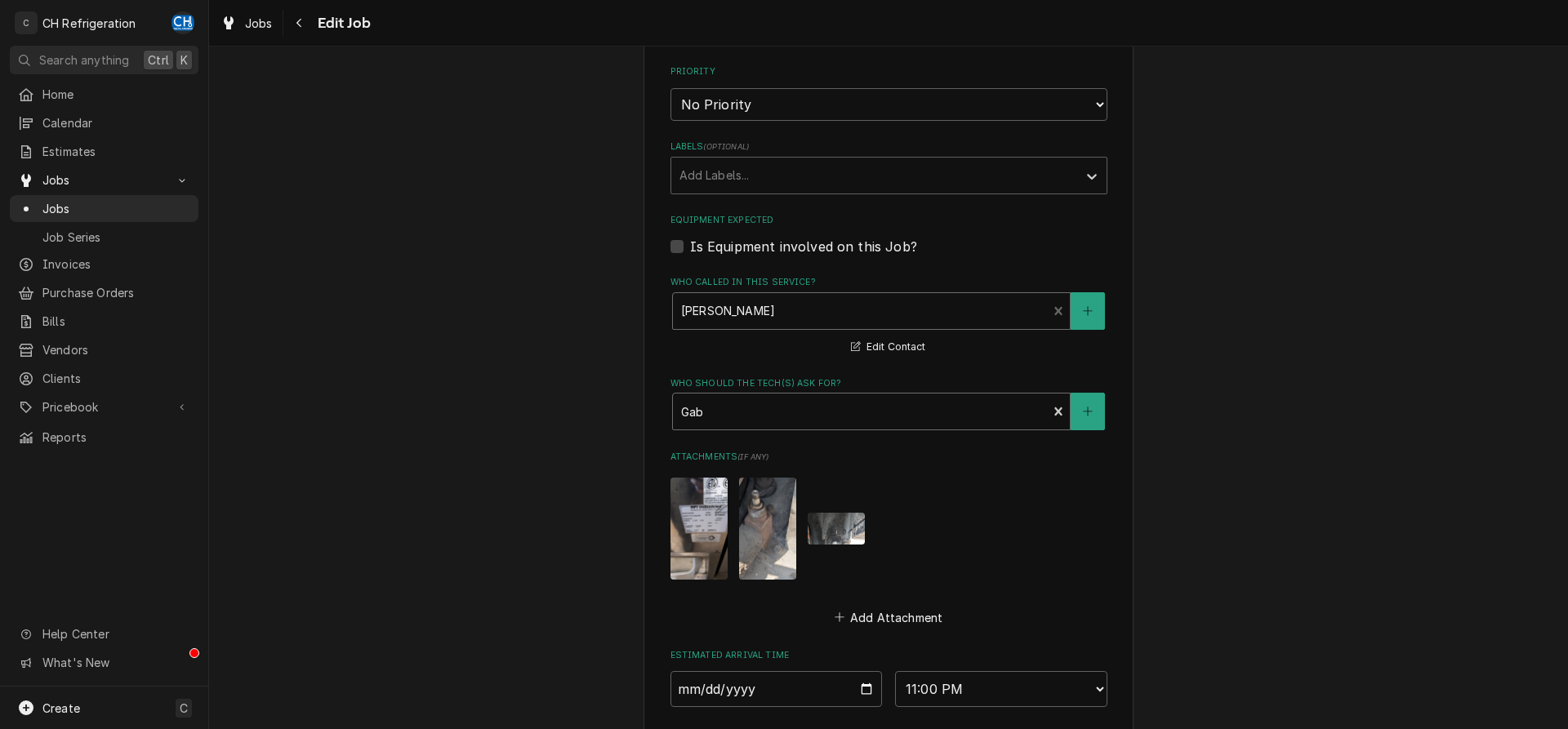
click at [919, 409] on div "Who should the tech(s) ask for?" at bounding box center [861, 411] width 359 height 30
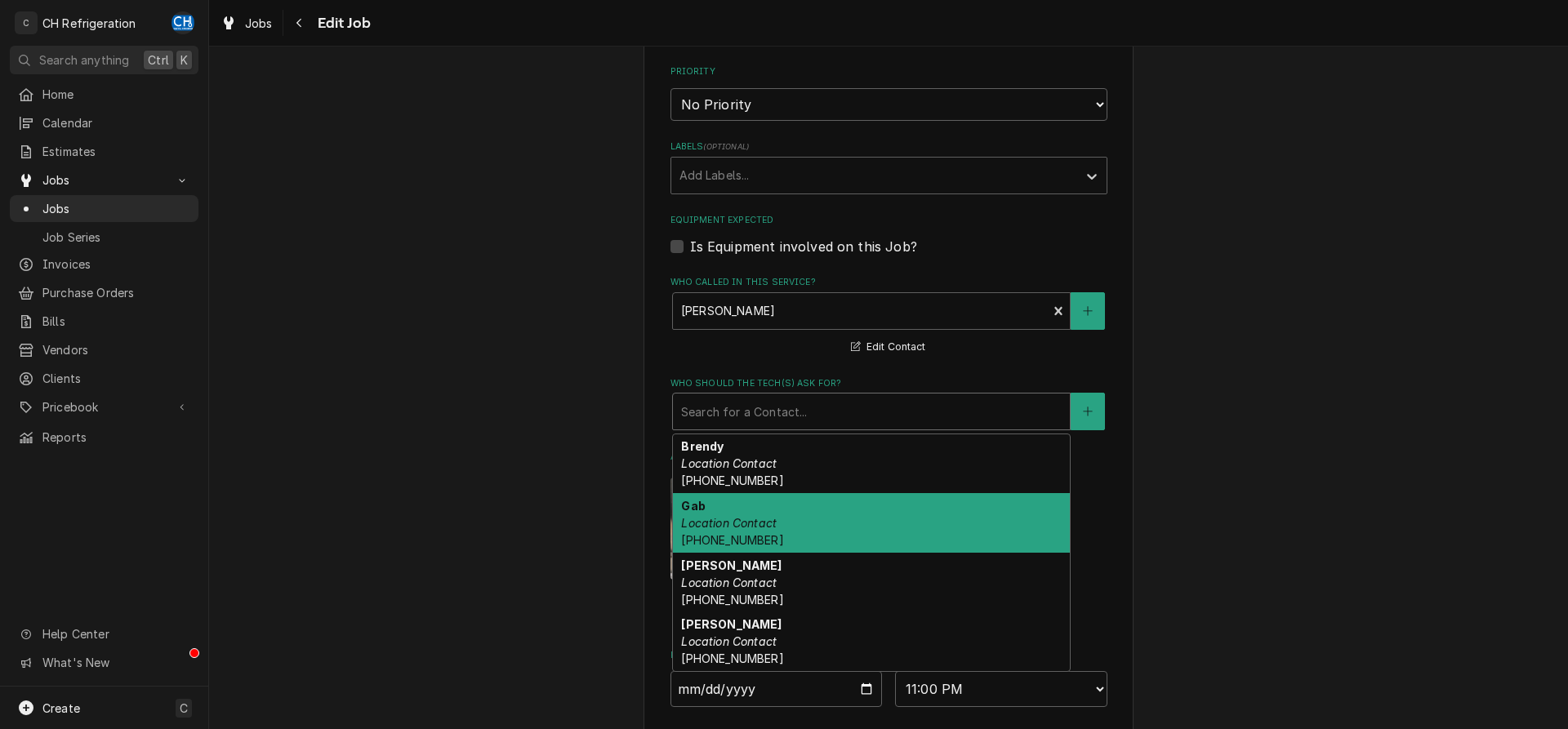
click at [1253, 489] on div "Use the fields below to edit this job: Client Details Client HABIT T6 Service L…" at bounding box center [889, 133] width 1359 height 1748
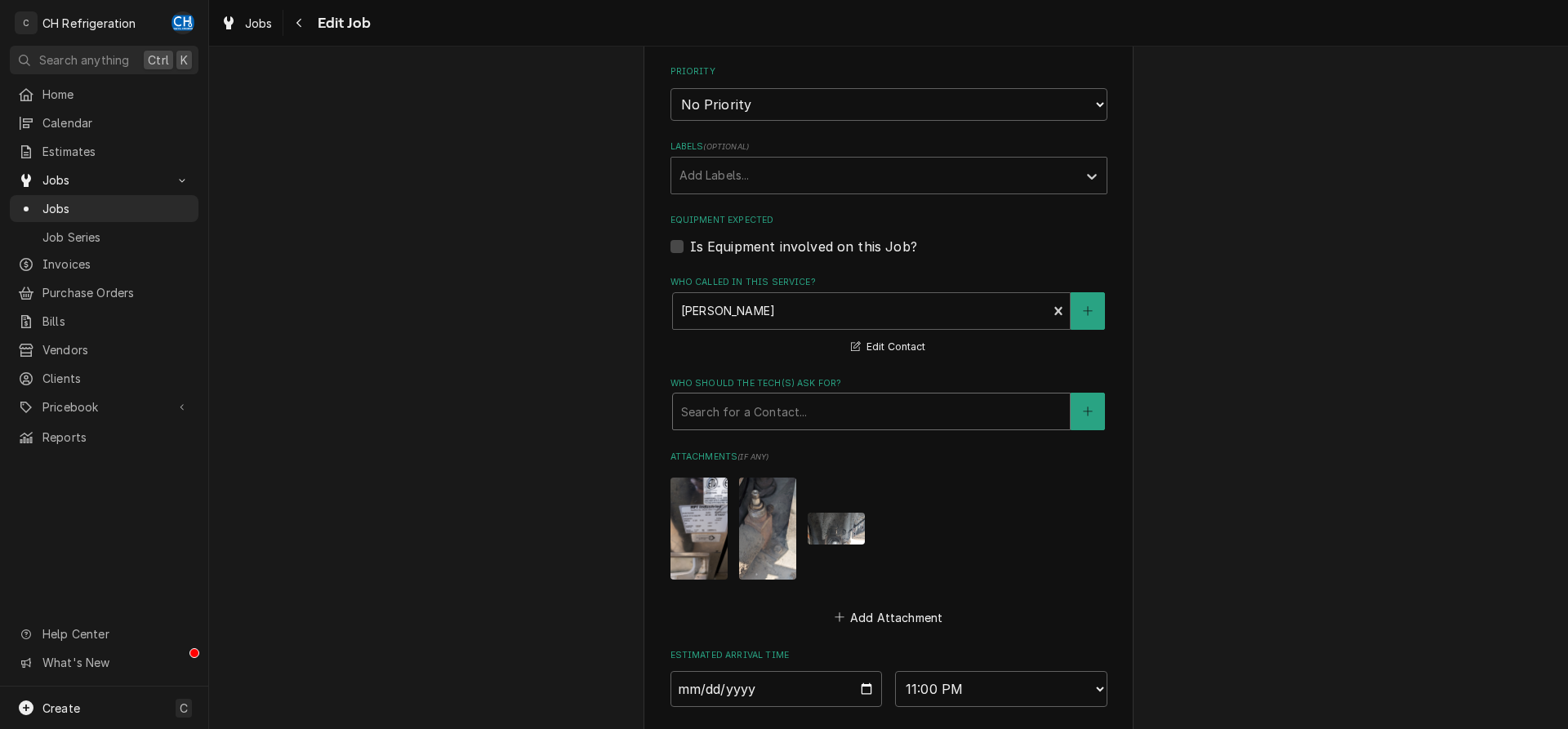
scroll to position [1081, 0]
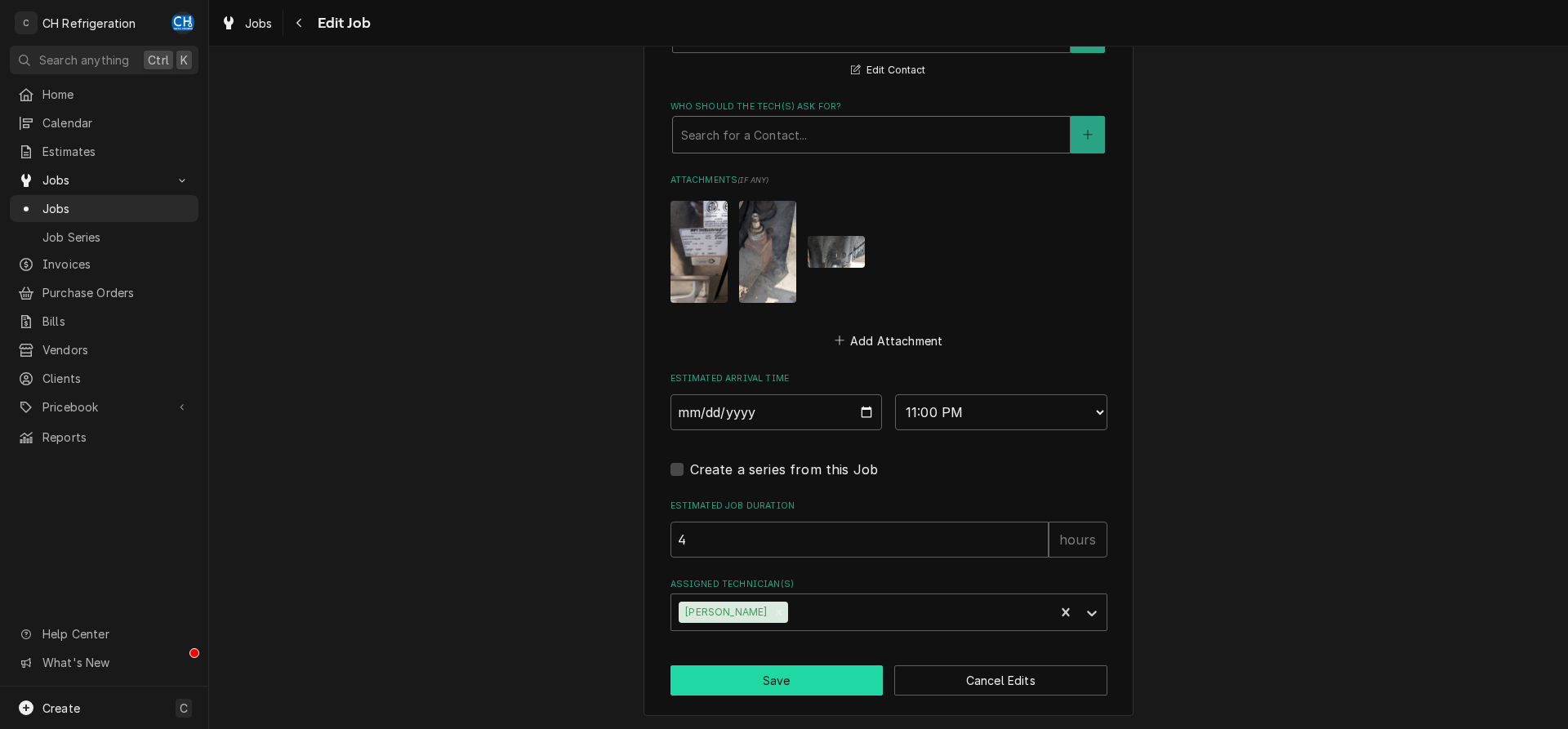
click at [801, 674] on button "Save" at bounding box center [777, 680] width 213 height 30
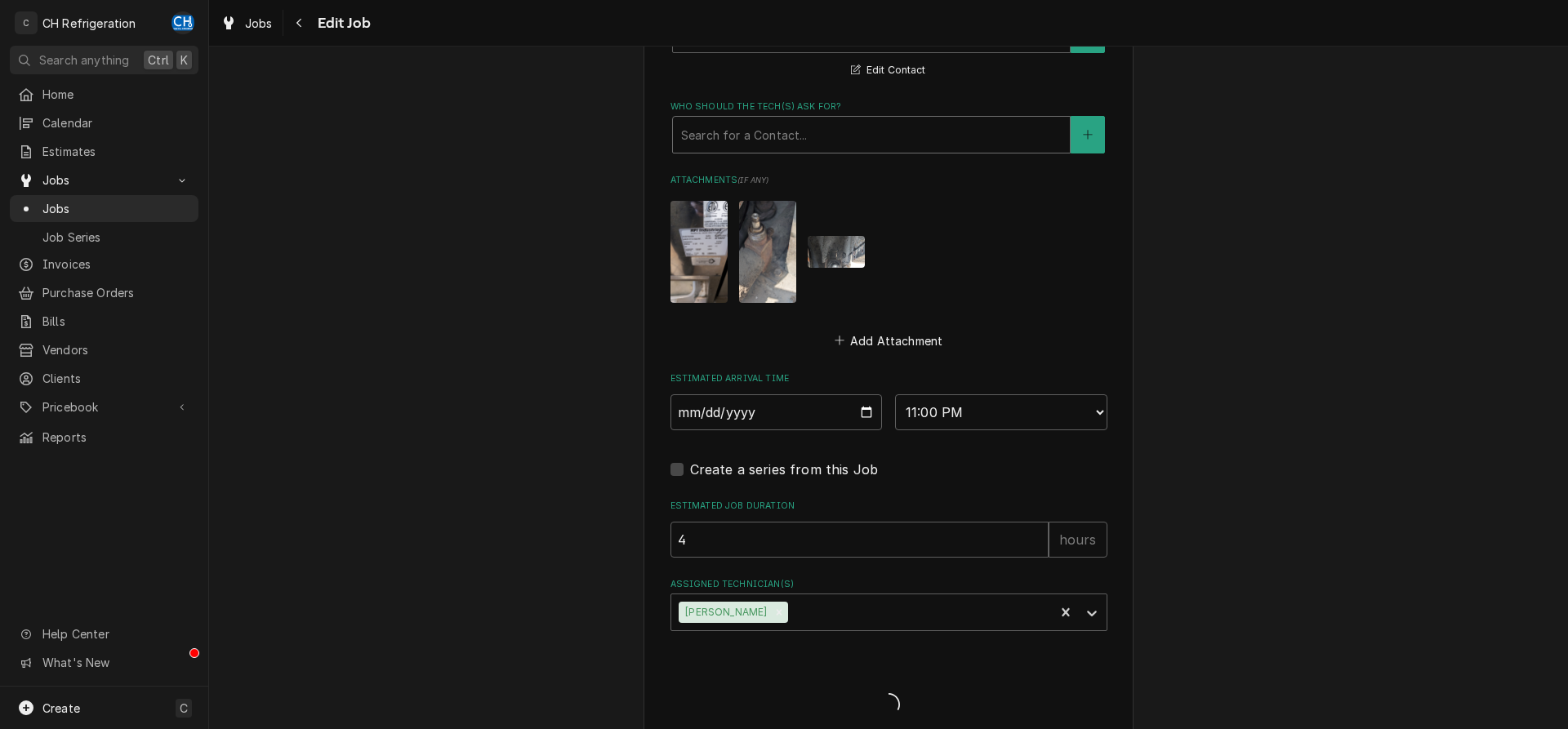
type textarea "x"
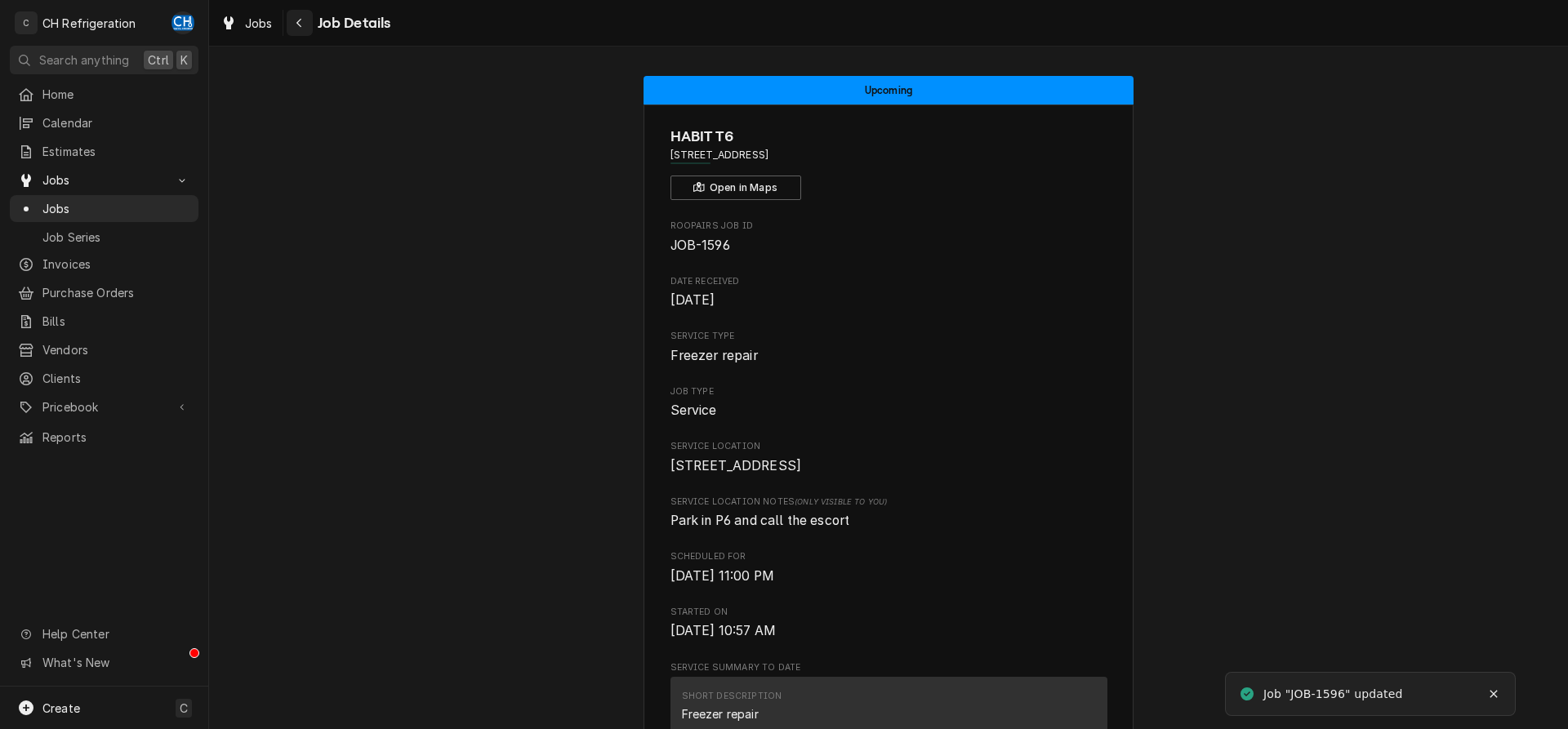
click at [292, 17] on div "Navigate back" at bounding box center [300, 23] width 16 height 16
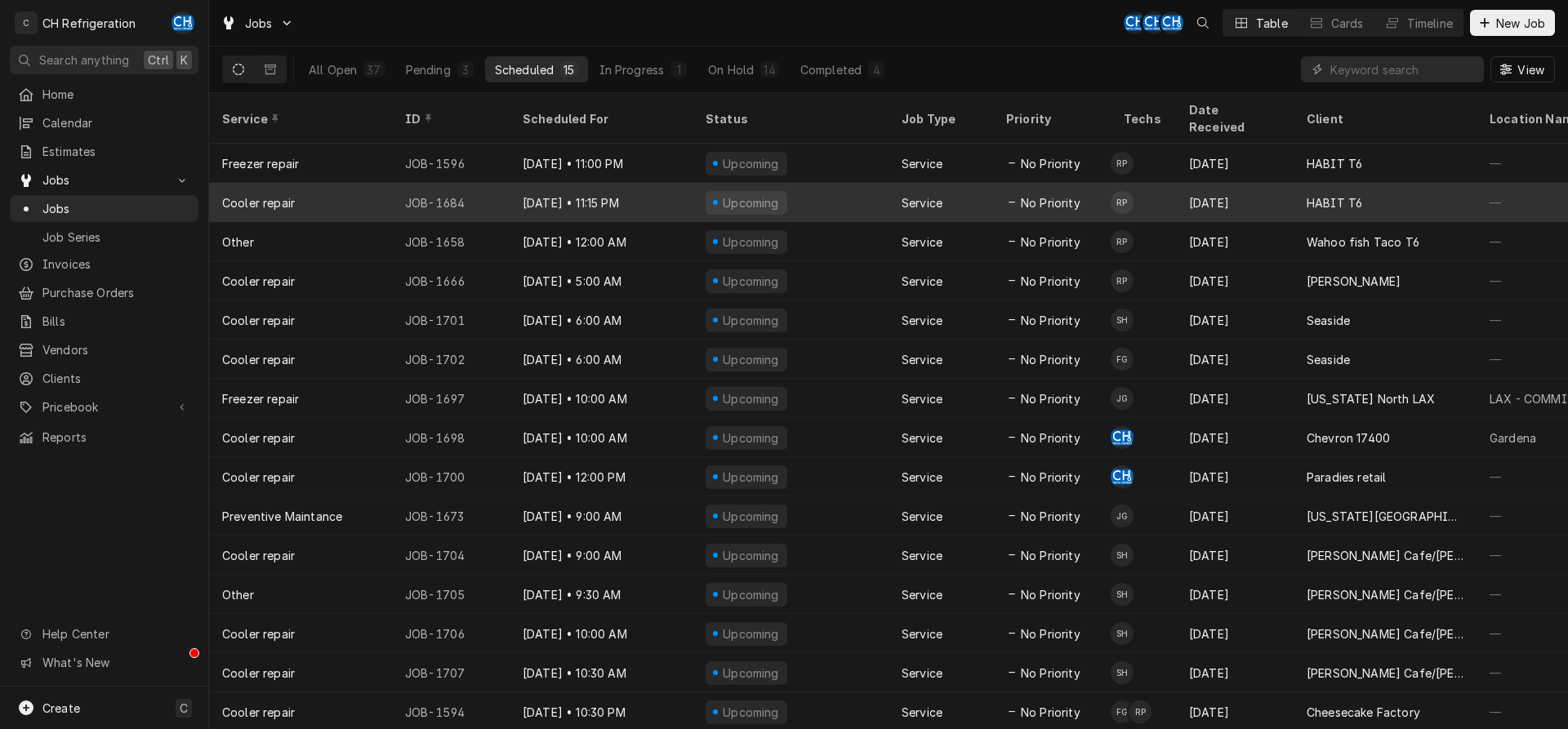
click at [883, 183] on div "Upcoming" at bounding box center [790, 202] width 196 height 39
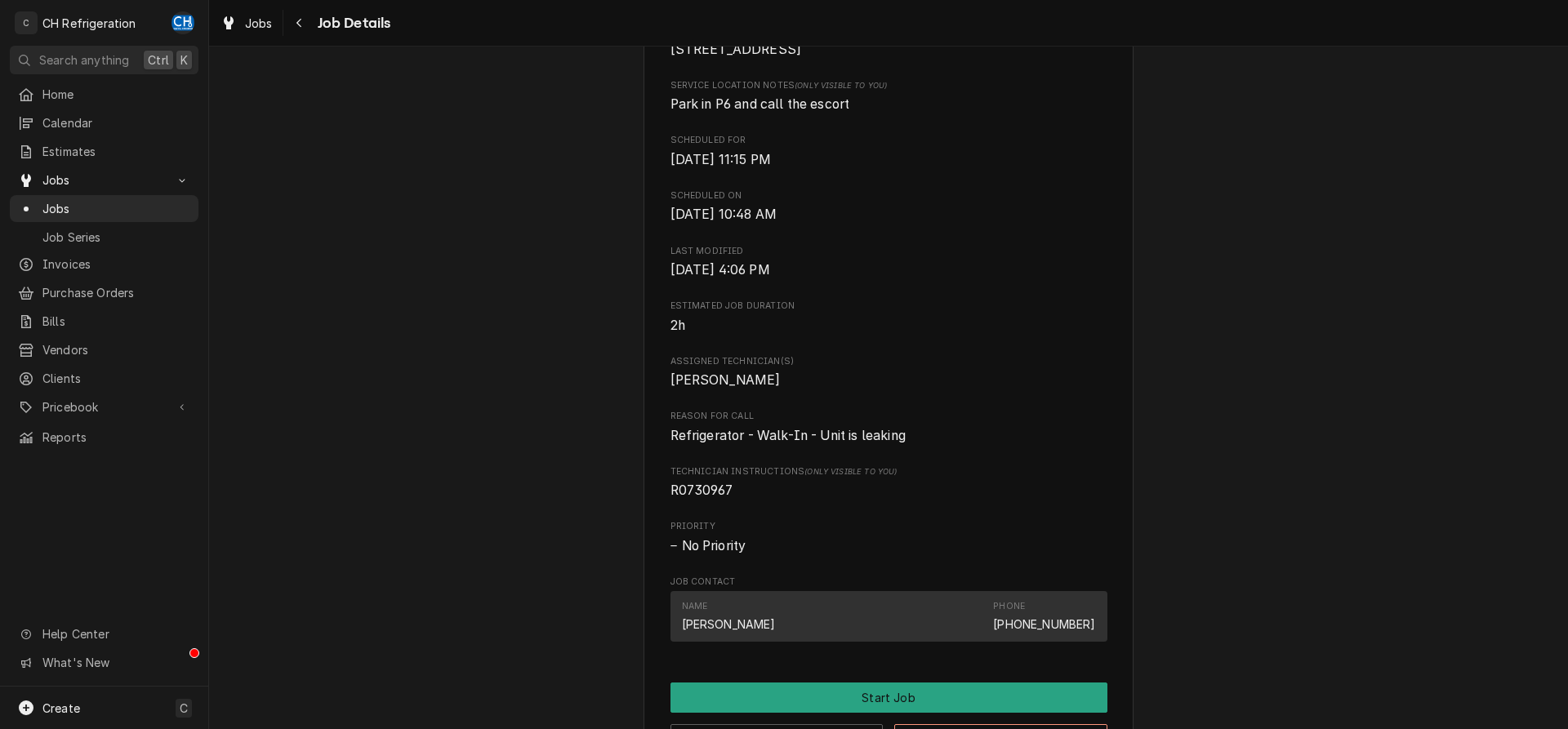
scroll to position [776, 0]
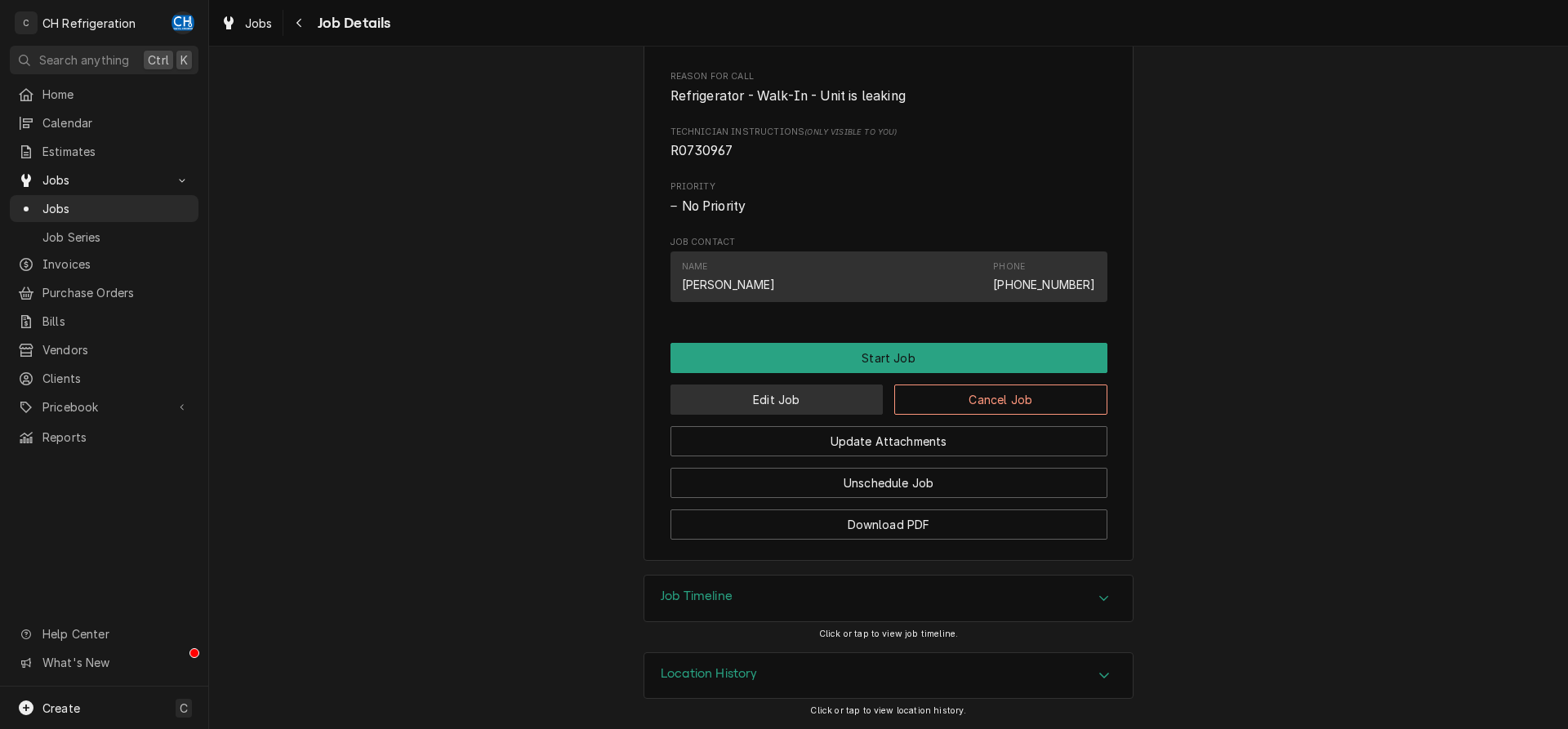
click at [838, 400] on button "Edit Job" at bounding box center [777, 399] width 213 height 30
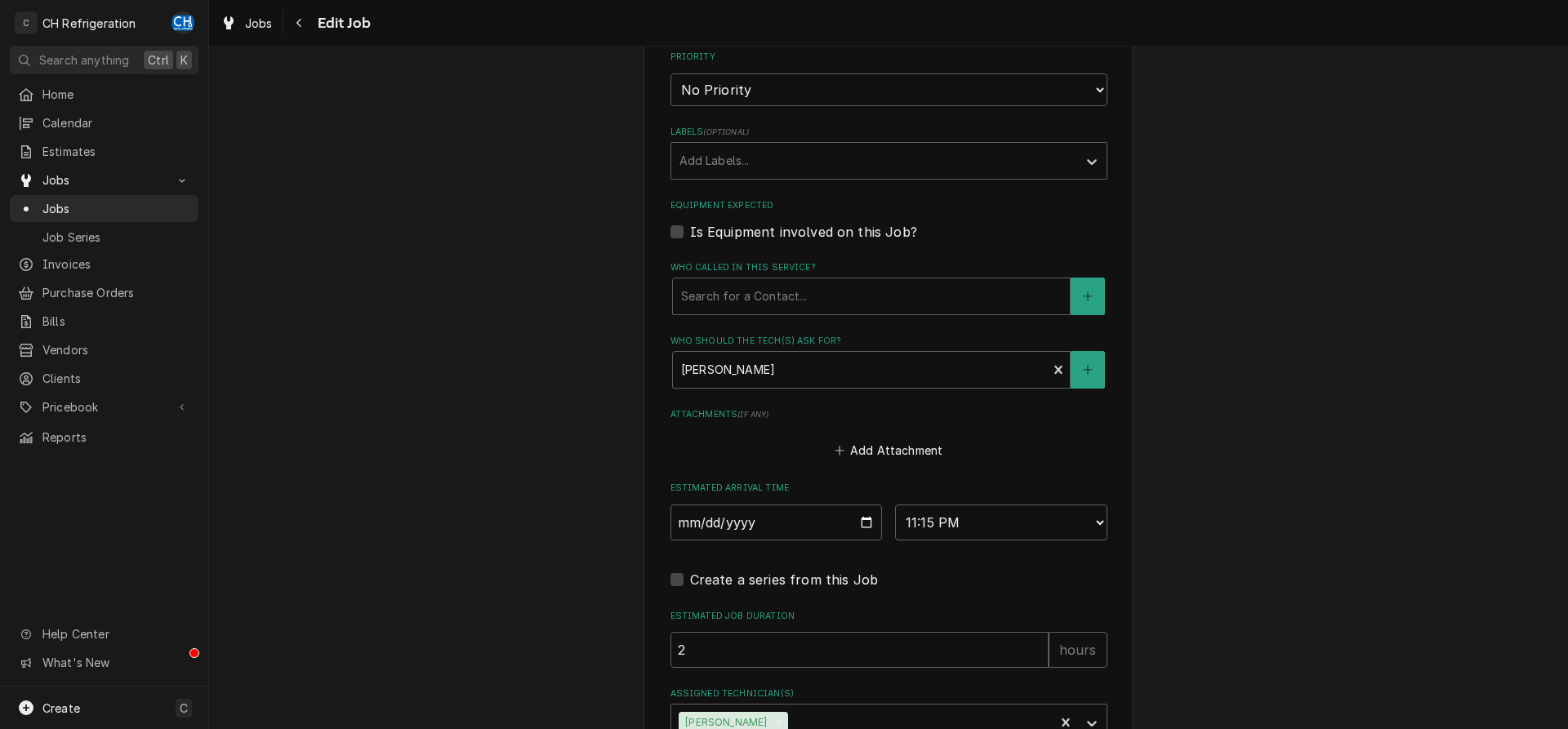
scroll to position [781, 0]
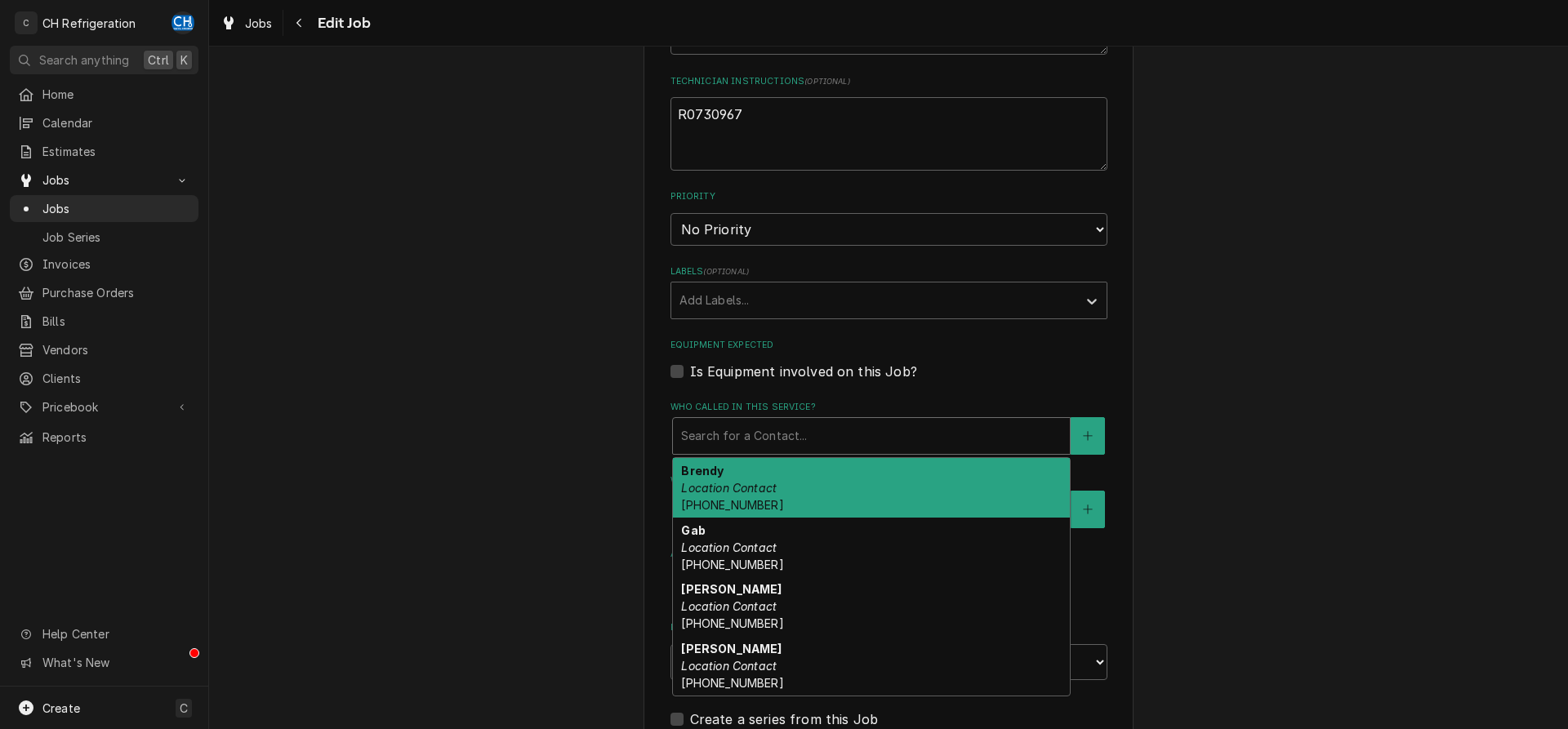
click at [1025, 448] on div "Who called in this service?" at bounding box center [872, 436] width 381 height 30
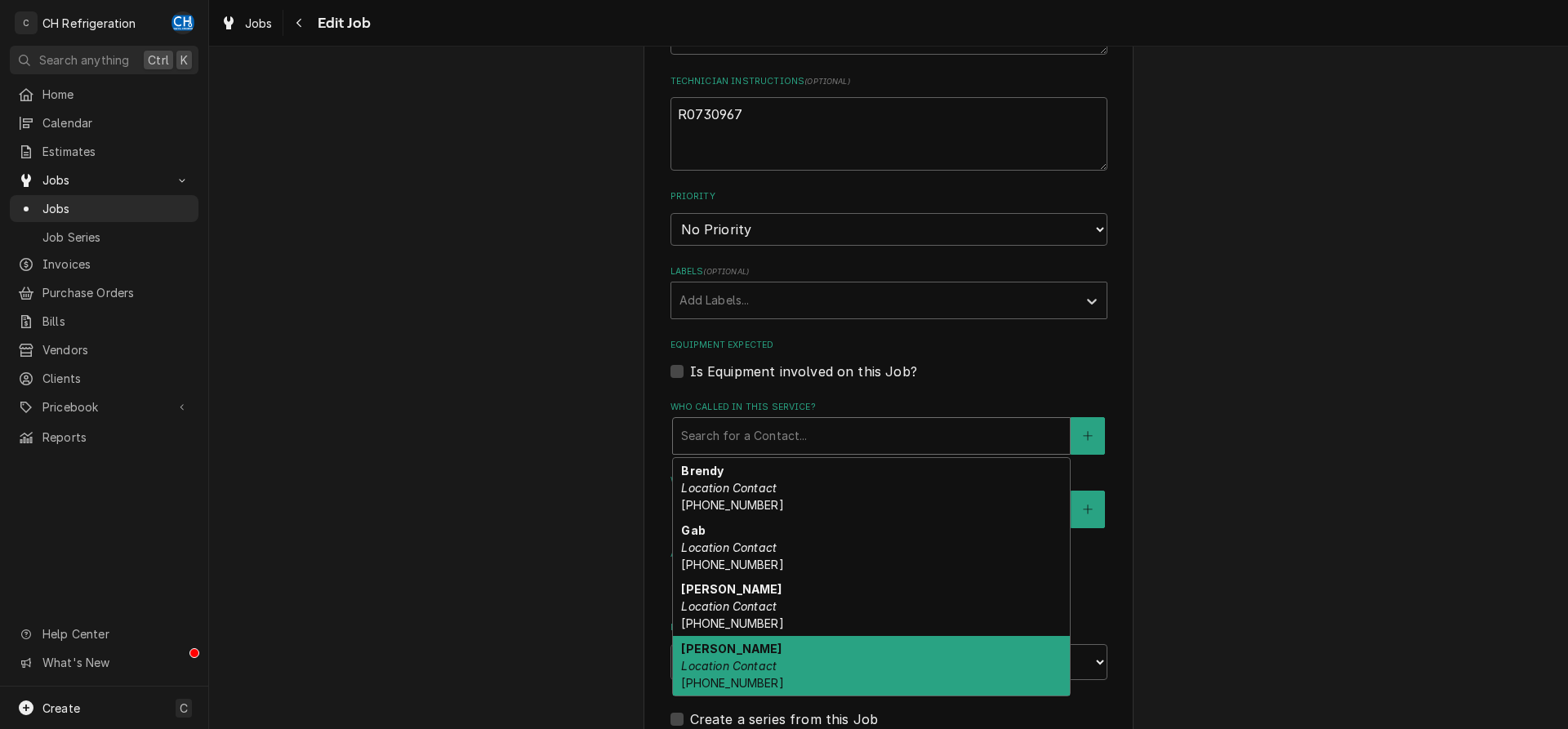
click at [859, 654] on div "Stephen Perkins Location Contact (310) 910-4279" at bounding box center [872, 666] width 396 height 60
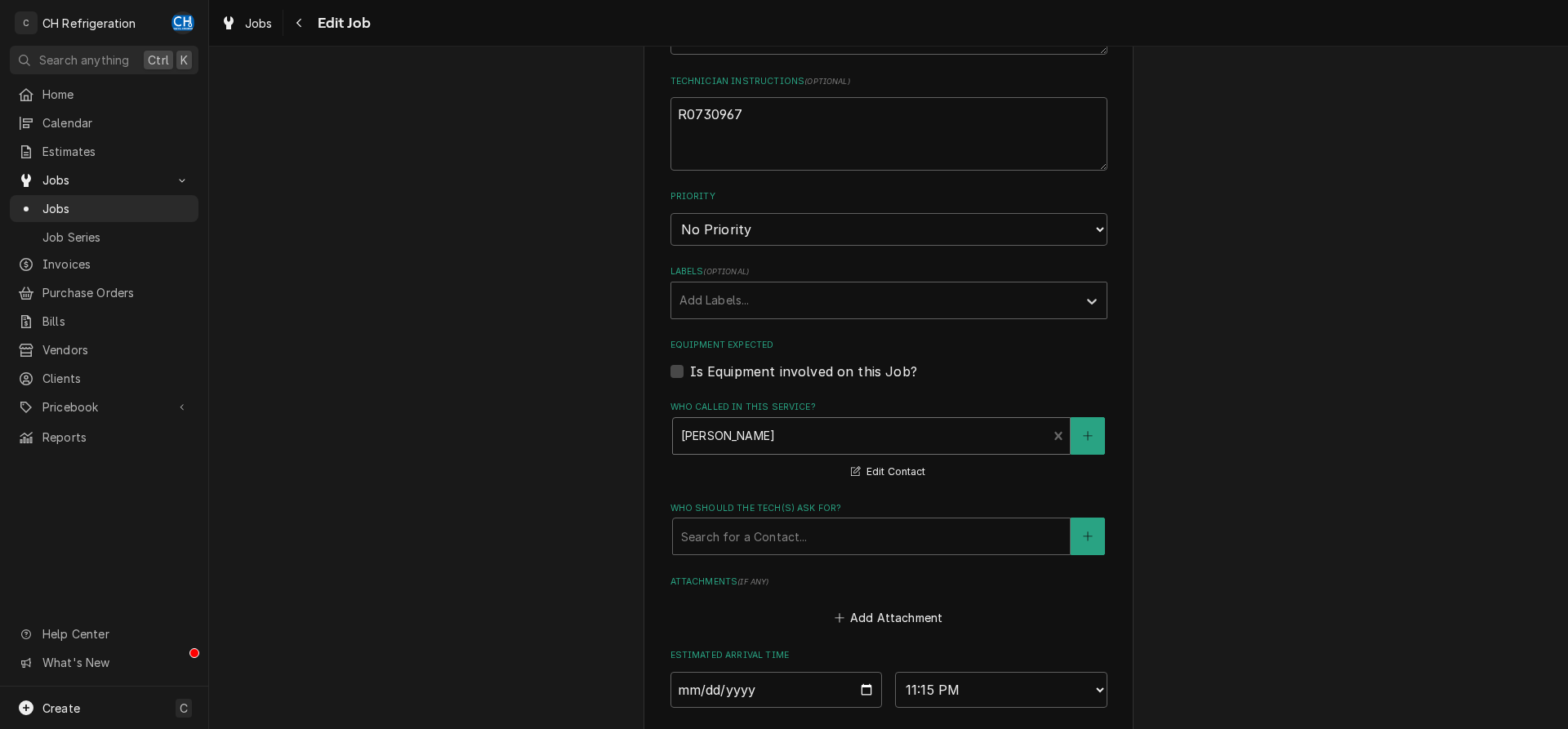
scroll to position [1059, 0]
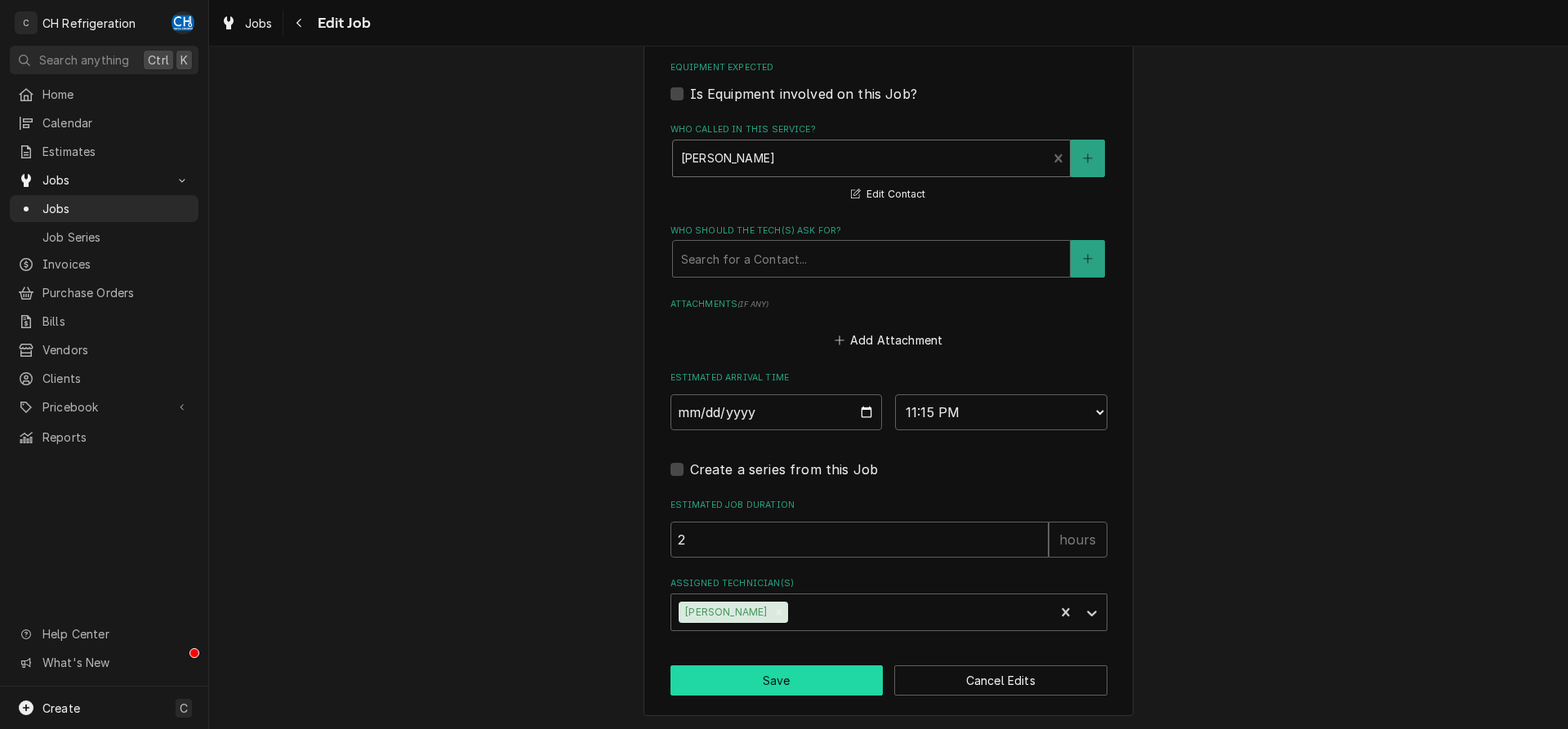
click at [808, 674] on button "Save" at bounding box center [777, 680] width 213 height 30
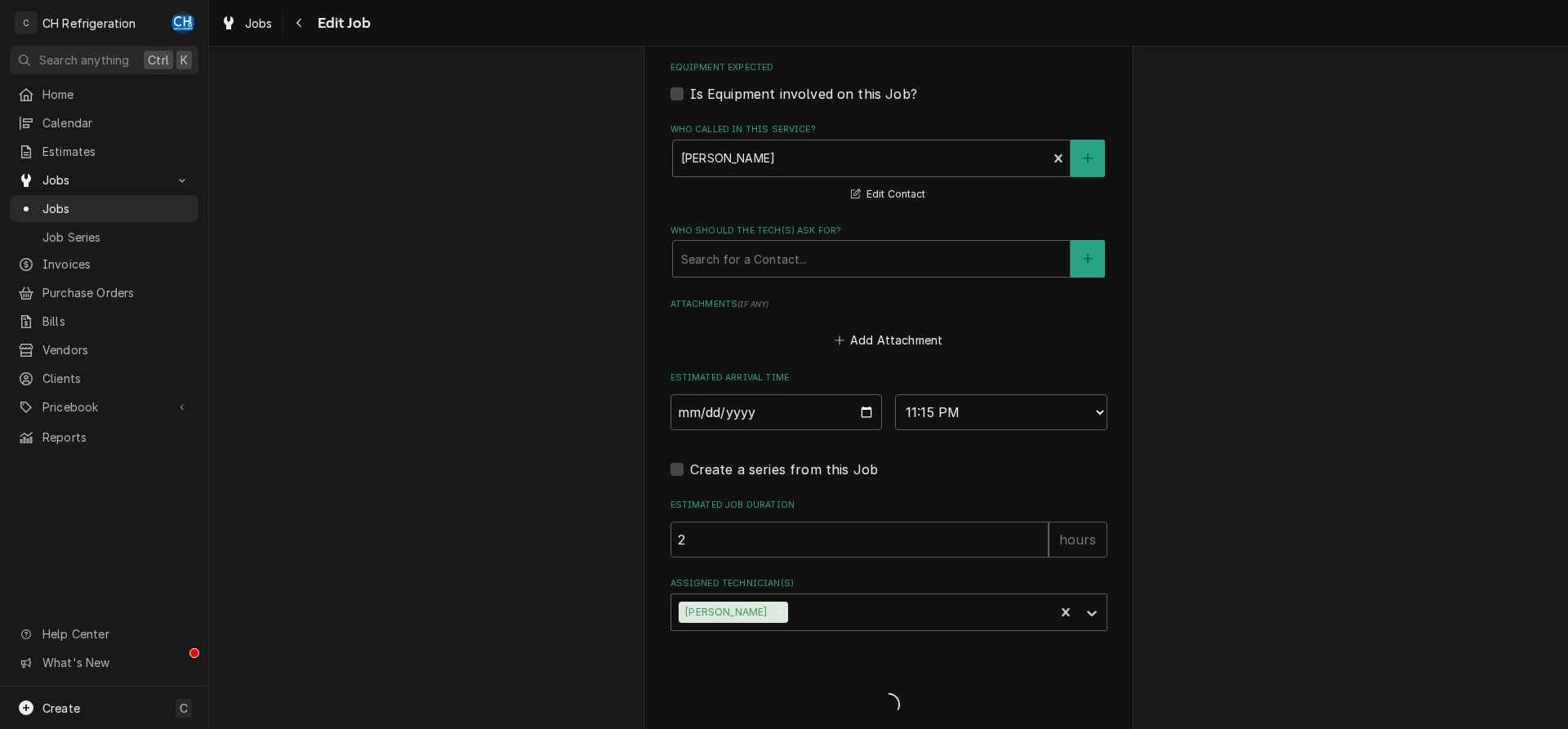
type textarea "x"
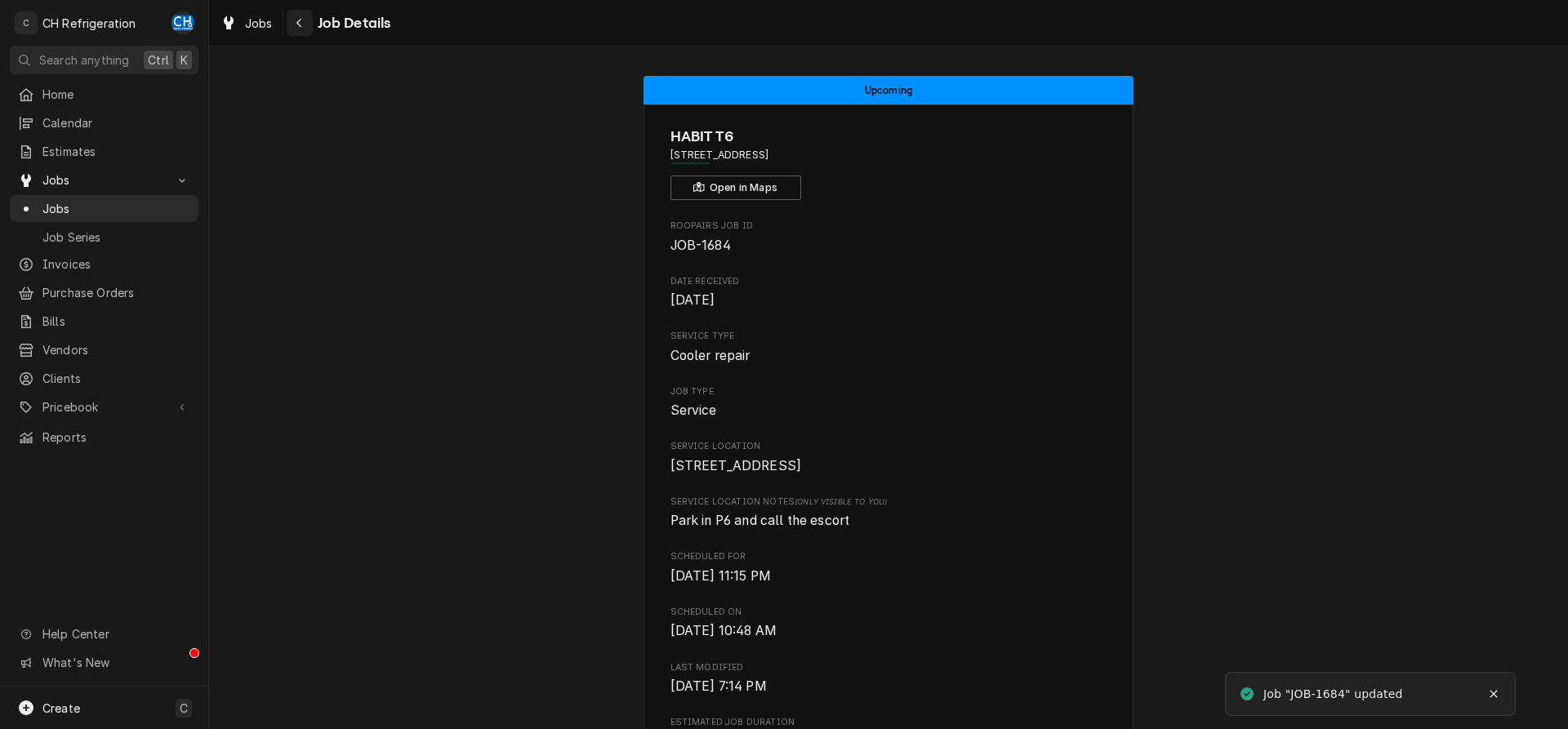
click at [302, 19] on icon "Navigate back" at bounding box center [299, 22] width 7 height 11
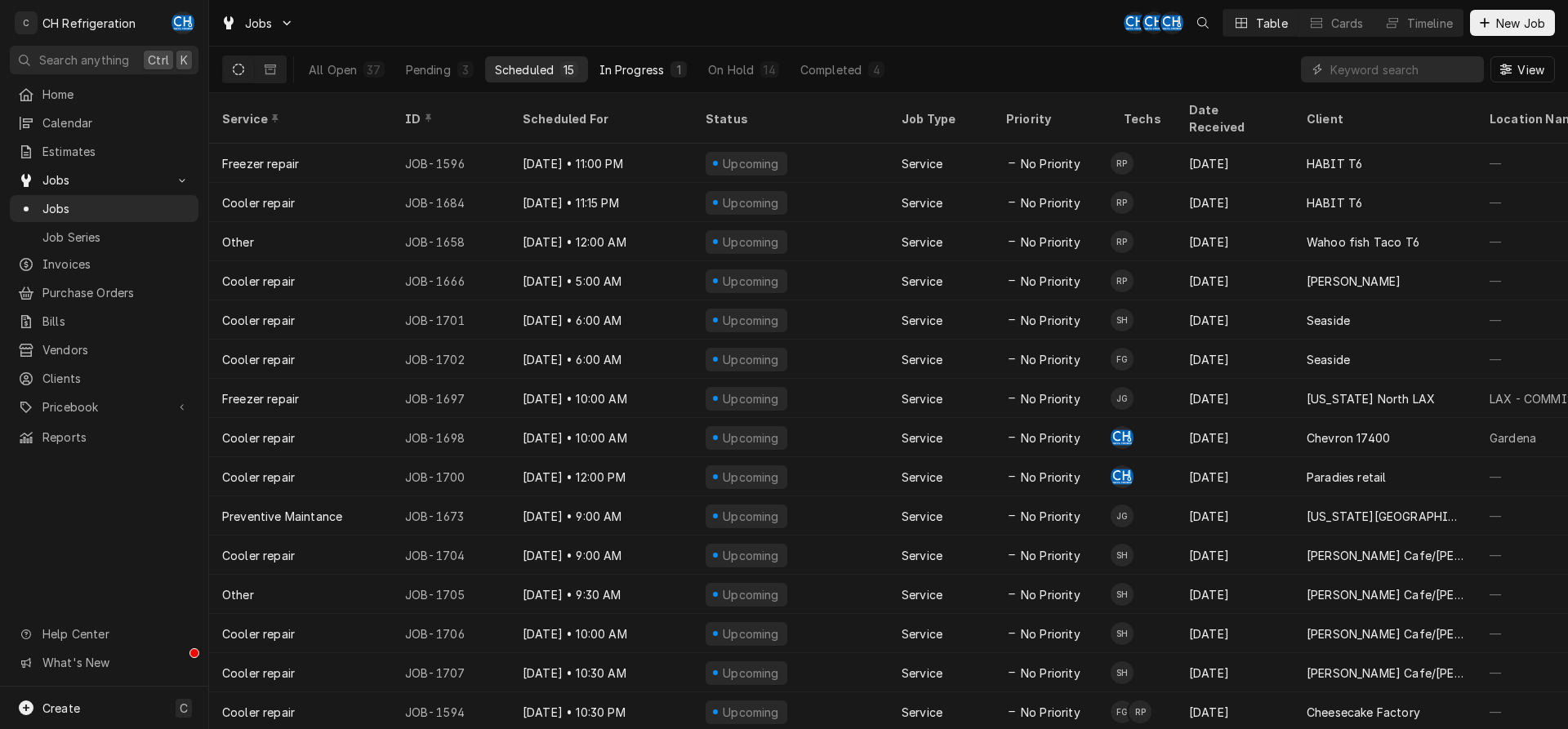
click at [653, 62] on div "In Progress" at bounding box center [633, 69] width 66 height 17
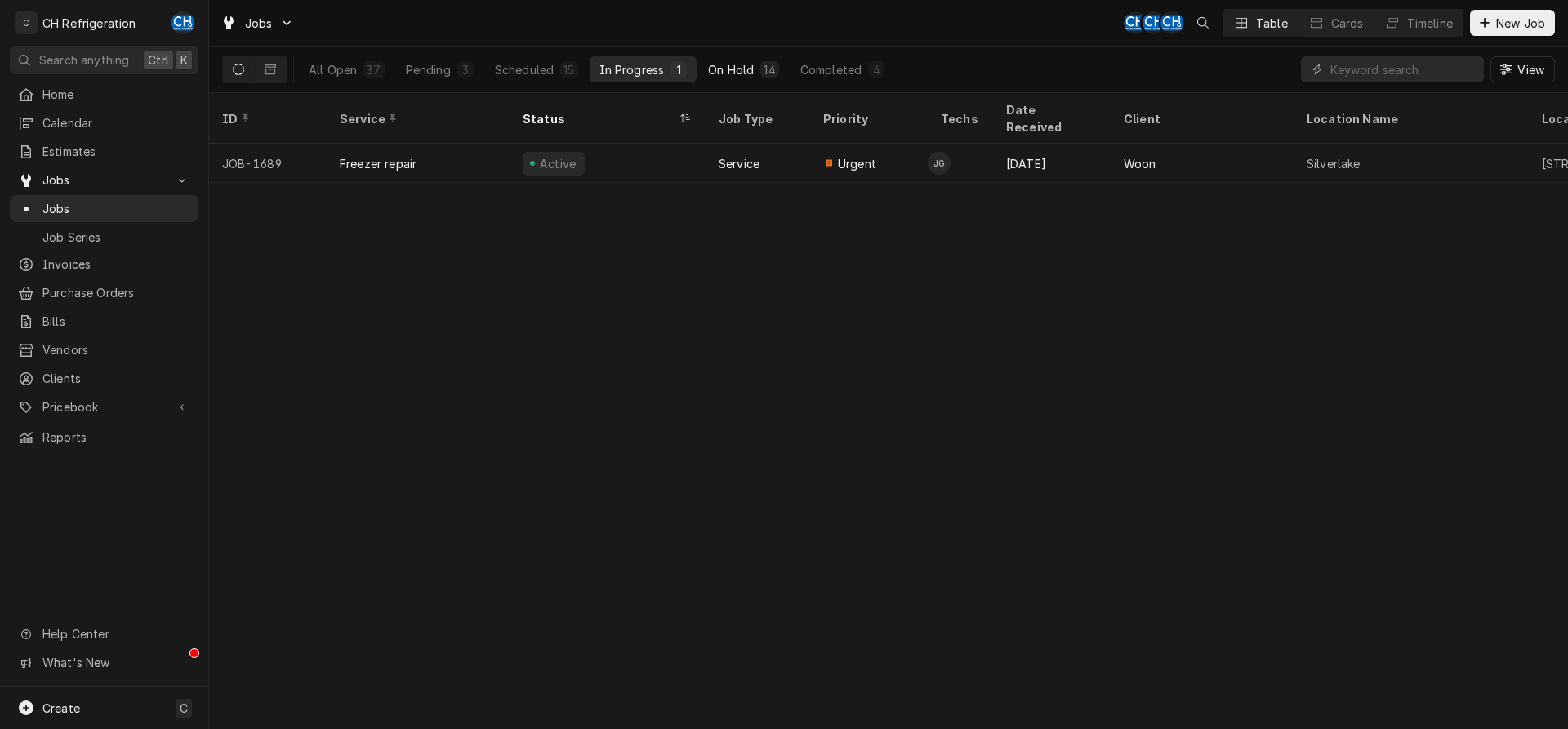
click at [718, 67] on div "On Hold" at bounding box center [731, 69] width 46 height 17
